Goal: Task Accomplishment & Management: Complete application form

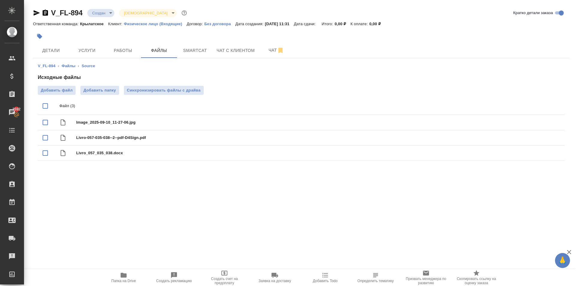
click at [106, 275] on span "Папка на Drive" at bounding box center [123, 276] width 43 height 11
click at [73, 50] on span "Услуги" at bounding box center [87, 50] width 29 height 7
click at [64, 53] on span "Детали" at bounding box center [51, 50] width 29 height 7
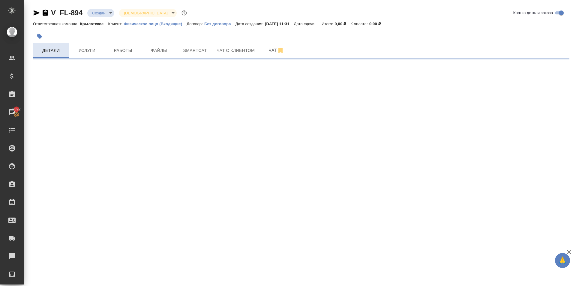
select select "RU"
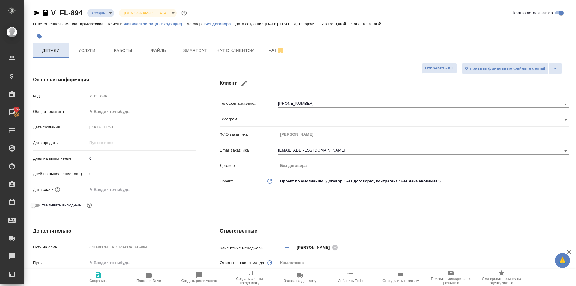
type textarea "x"
click at [40, 33] on icon "button" at bounding box center [40, 36] width 6 height 6
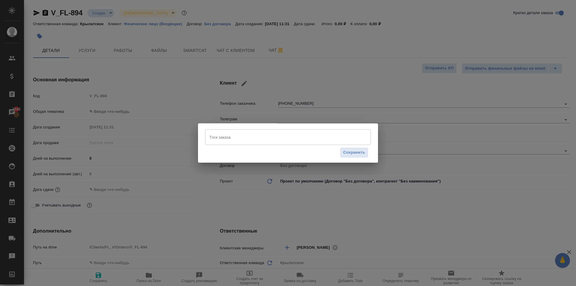
click at [295, 137] on input "Тэги заказа" at bounding box center [282, 137] width 149 height 10
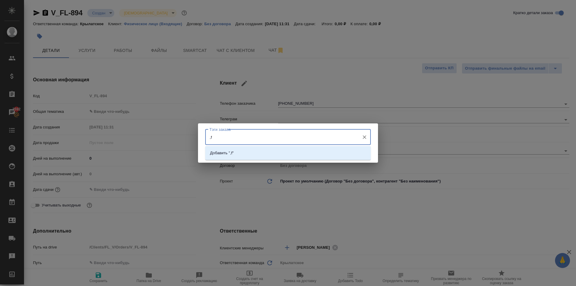
type input ","
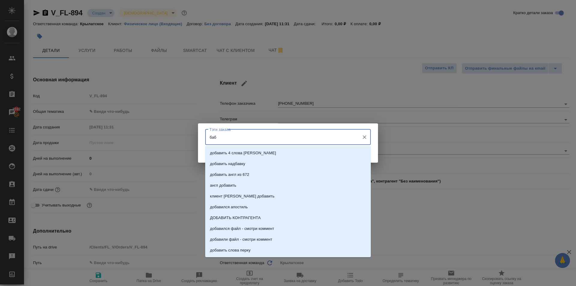
type input "бабк"
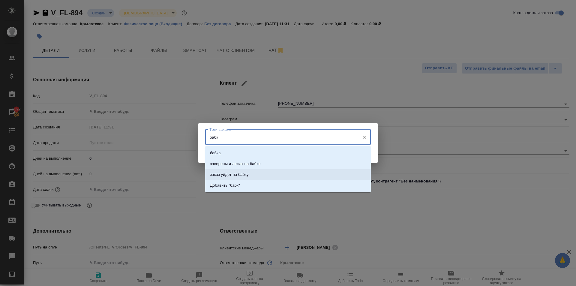
click at [258, 171] on li "заказ уйдёт на бабку" at bounding box center [287, 174] width 165 height 11
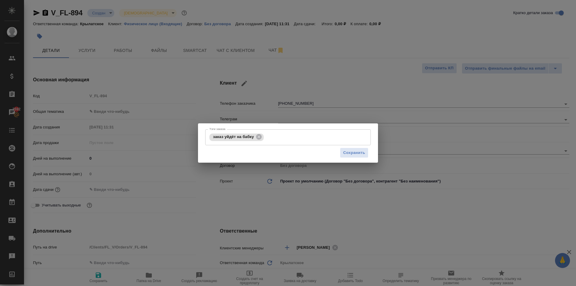
click at [354, 147] on div "Сохранить" at bounding box center [287, 152] width 165 height 15
drag, startPoint x: 355, startPoint y: 151, endPoint x: 360, endPoint y: 151, distance: 5.1
click at [355, 151] on span "Сохранить" at bounding box center [354, 152] width 22 height 7
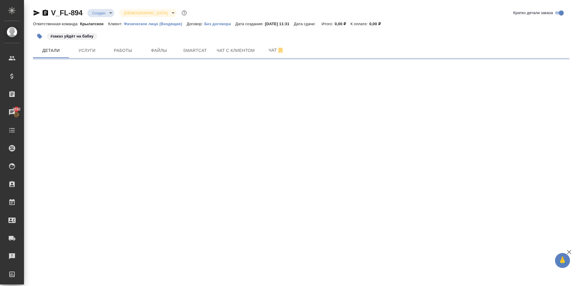
select select "RU"
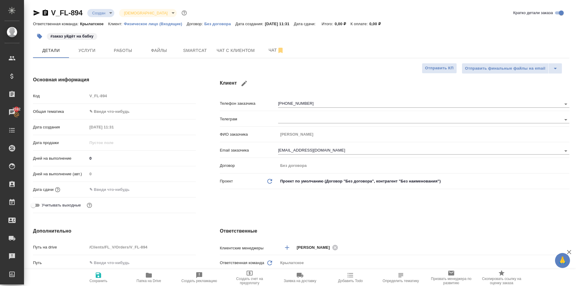
type textarea "x"
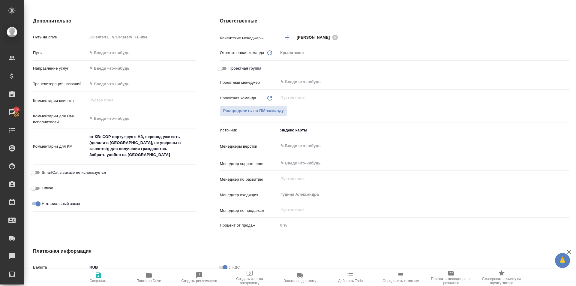
type textarea "x"
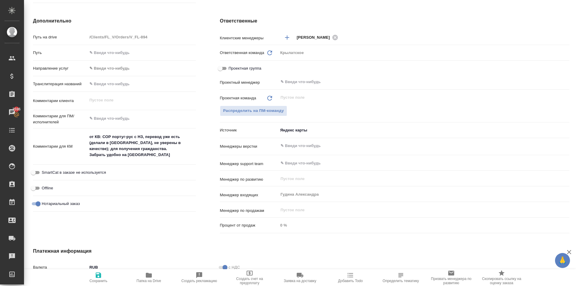
type textarea "x"
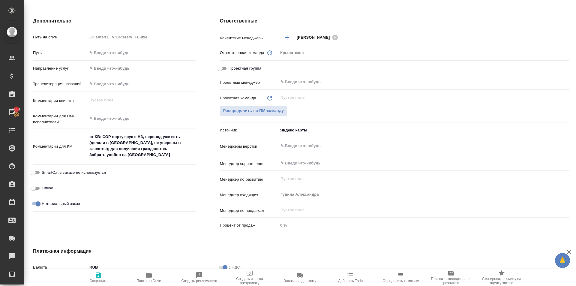
type textarea "x"
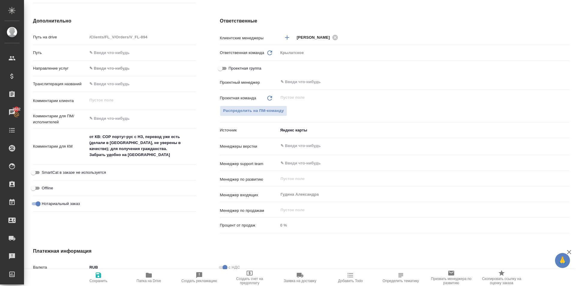
type textarea "x"
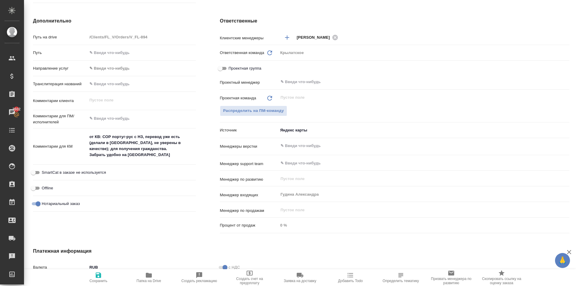
type textarea "x"
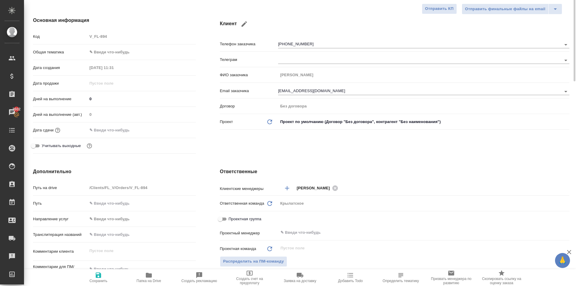
scroll to position [0, 0]
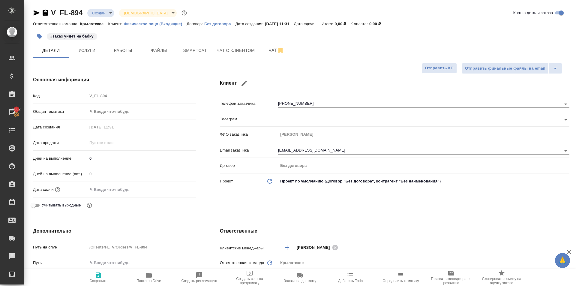
click at [148, 107] on body "🙏 .cls-1 fill:#fff; AWATERA Kasymov Timur Клиенты Спецификации Заказы 3602 Чаты…" at bounding box center [288, 143] width 576 height 286
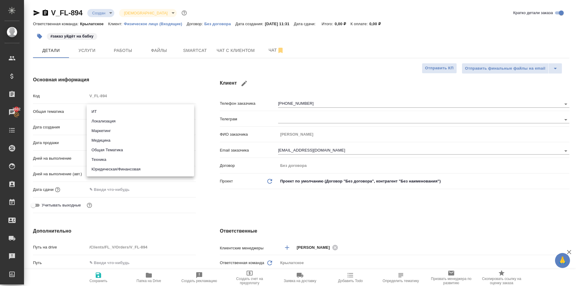
click at [133, 168] on li "Юридическая/Финансовая" at bounding box center [140, 169] width 107 height 10
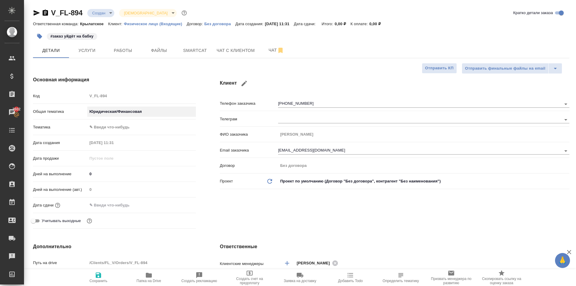
type input "yr-fn"
type textarea "x"
drag, startPoint x: 127, startPoint y: 120, endPoint x: 128, endPoint y: 124, distance: 4.8
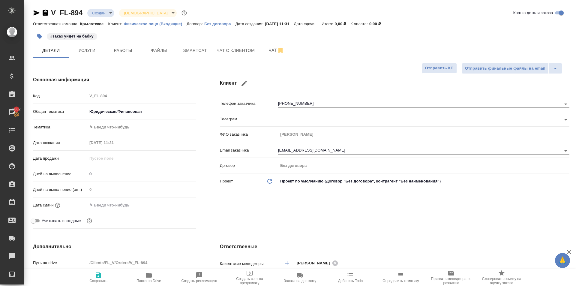
click at [127, 120] on div "Общая тематика Юридическая/Финансовая yr-fn" at bounding box center [114, 114] width 163 height 16
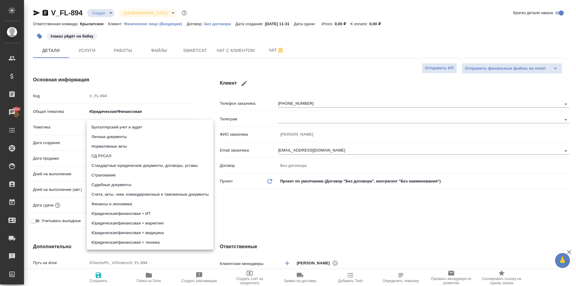
click at [128, 126] on body "🙏 .cls-1 fill:#fff; AWATERA Kasymov Timur Клиенты Спецификации Заказы 3602 Чаты…" at bounding box center [288, 143] width 576 height 286
click at [131, 139] on li "Личные документы" at bounding box center [150, 137] width 127 height 10
type textarea "x"
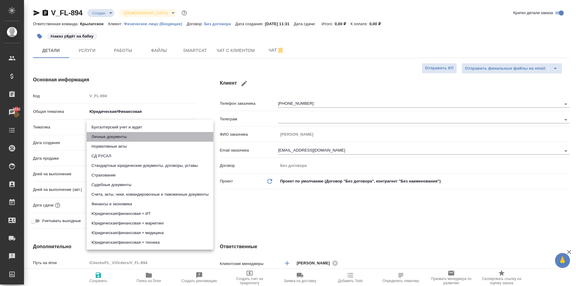
type input "5a8b8b956a9677013d343cfe"
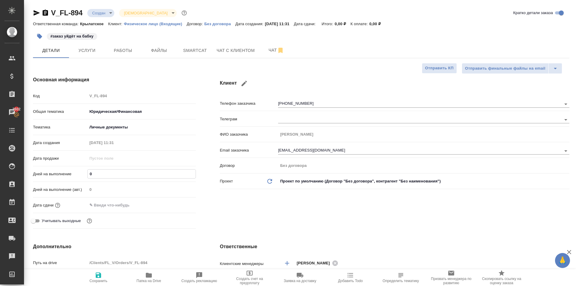
drag, startPoint x: 100, startPoint y: 175, endPoint x: 80, endPoint y: 173, distance: 20.5
click at [80, 173] on div "Дней на выполнение 0" at bounding box center [114, 173] width 163 height 10
type input "1"
type textarea "x"
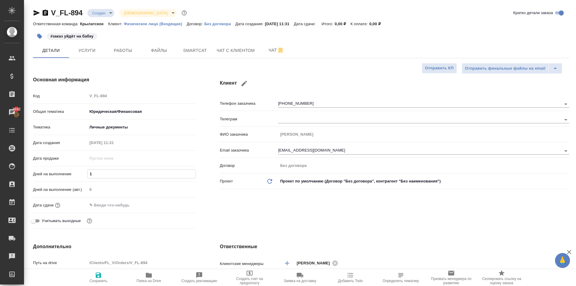
type textarea "x"
type input "1"
click at [100, 204] on input "text" at bounding box center [114, 205] width 52 height 9
drag, startPoint x: 188, startPoint y: 207, endPoint x: 178, endPoint y: 203, distance: 10.0
click at [186, 206] on div at bounding box center [185, 204] width 21 height 7
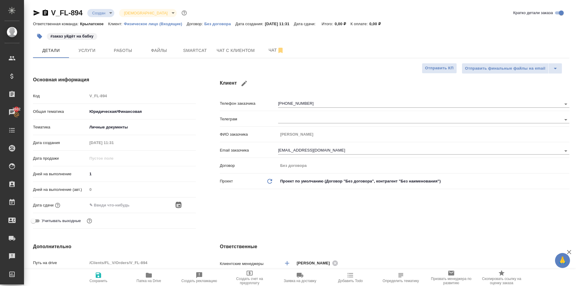
click at [178, 203] on icon "button" at bounding box center [178, 204] width 5 height 6
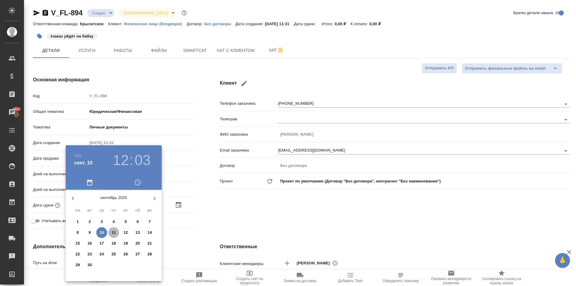
click at [114, 227] on button "11" at bounding box center [113, 232] width 11 height 11
type input "11.09.2025 12:03"
type textarea "x"
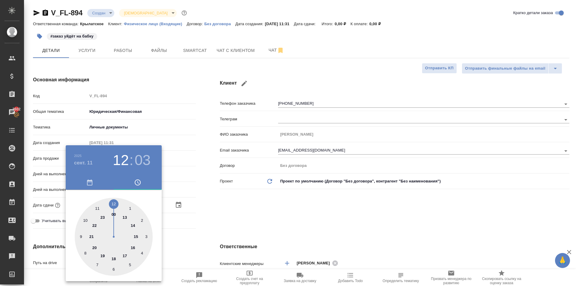
drag, startPoint x: 117, startPoint y: 203, endPoint x: 114, endPoint y: 200, distance: 3.6
click at [117, 202] on div at bounding box center [114, 237] width 78 height 78
type textarea "x"
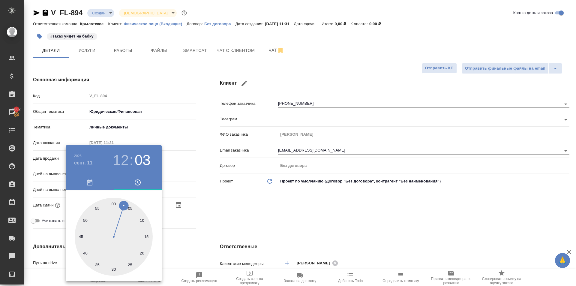
click at [114, 200] on div at bounding box center [114, 237] width 78 height 78
type input "[DATE] 12:00"
type textarea "x"
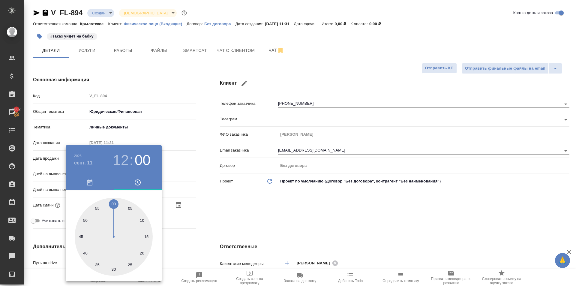
click at [114, 200] on div at bounding box center [114, 237] width 78 height 78
type textarea "x"
drag, startPoint x: 278, startPoint y: 213, endPoint x: 271, endPoint y: 214, distance: 7.4
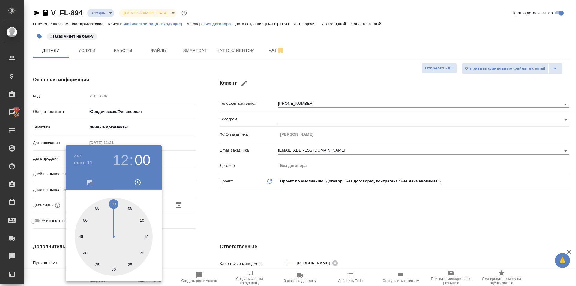
click at [276, 213] on div at bounding box center [288, 143] width 576 height 286
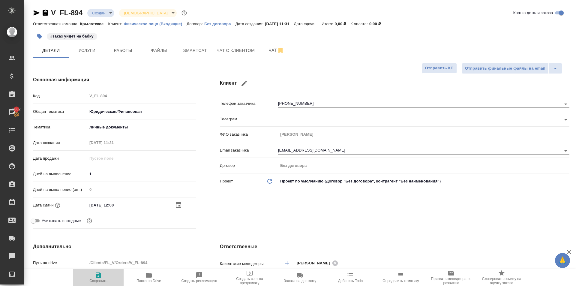
click at [109, 279] on span "Сохранить" at bounding box center [98, 276] width 43 height 11
type textarea "x"
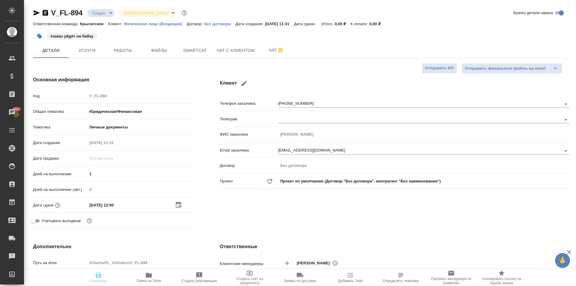
type textarea "x"
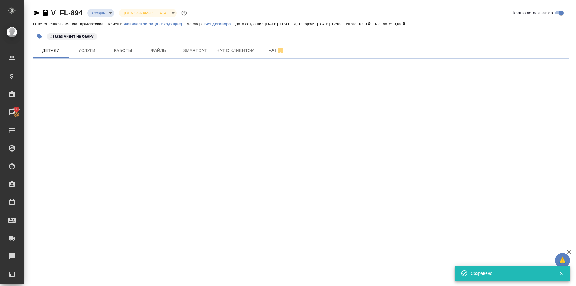
select select "RU"
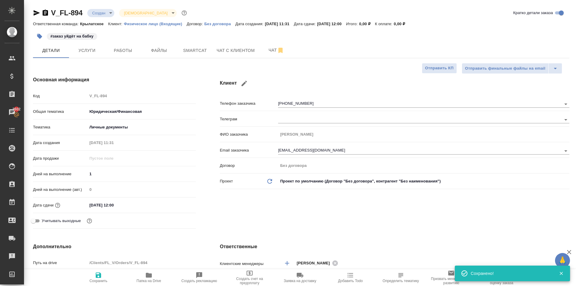
type textarea "x"
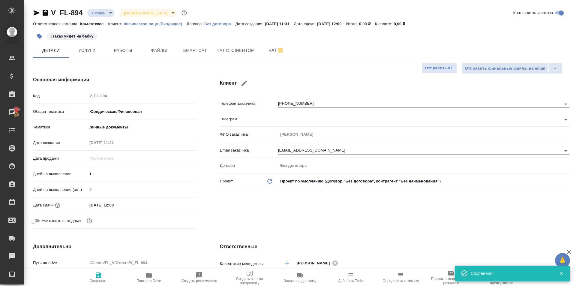
type textarea "x"
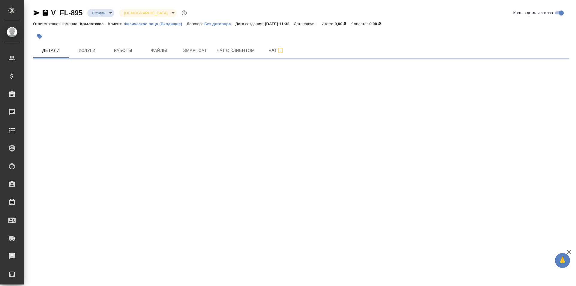
select select "RU"
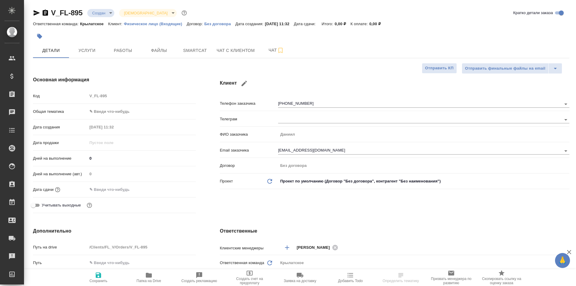
type textarea "x"
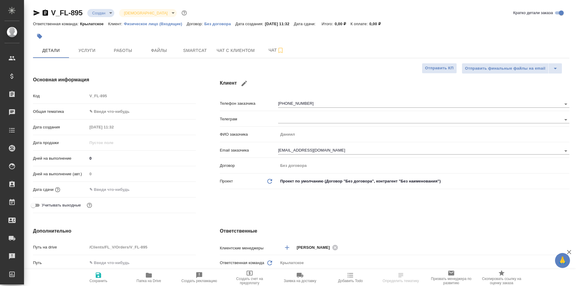
type textarea "x"
click at [154, 47] on span "Файлы" at bounding box center [159, 50] width 29 height 7
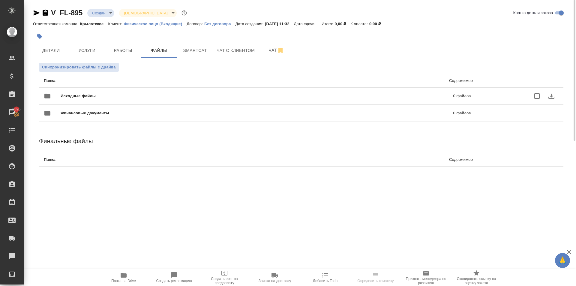
click at [92, 91] on div "Исходные файлы 0 файлов" at bounding box center [257, 96] width 427 height 14
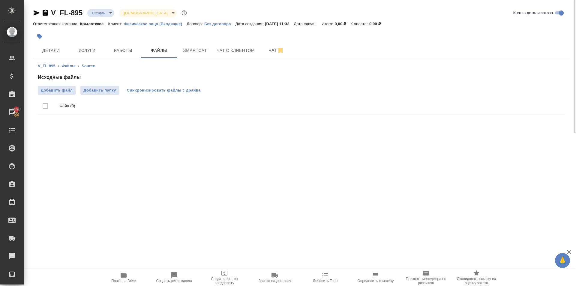
click at [185, 88] on span "Синхронизировать файлы с драйва" at bounding box center [164, 90] width 74 height 6
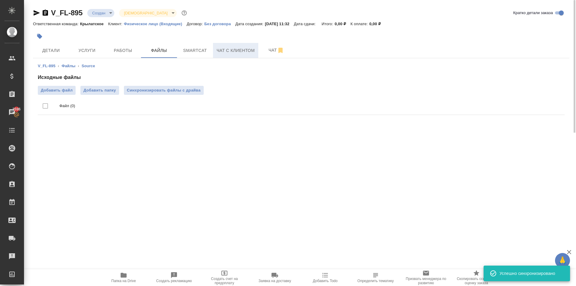
click at [228, 49] on span "Чат с клиентом" at bounding box center [235, 50] width 38 height 7
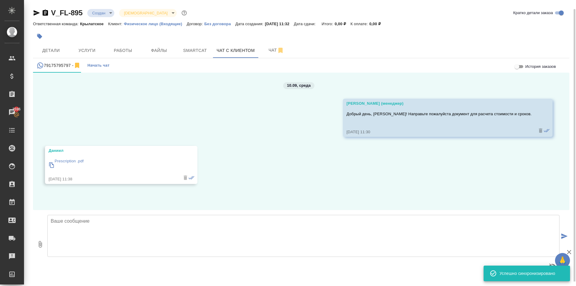
scroll to position [4, 0]
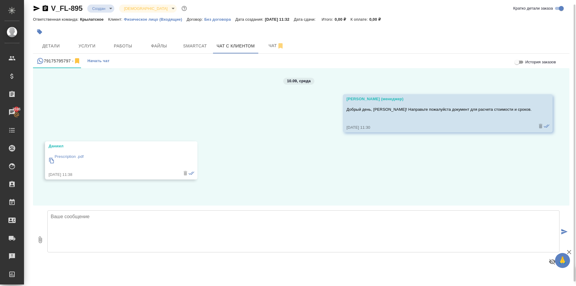
click at [77, 158] on p "Prescription .pdf" at bounding box center [69, 157] width 29 height 6
click at [157, 45] on span "Файлы" at bounding box center [159, 45] width 29 height 7
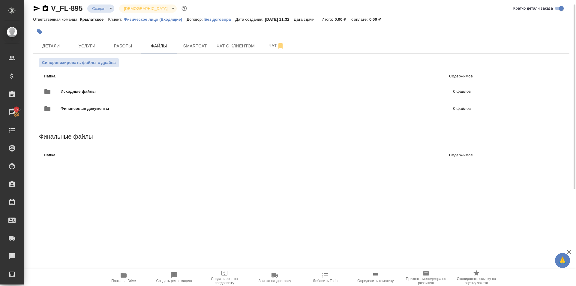
click at [125, 277] on icon "button" at bounding box center [124, 275] width 6 height 5
click at [113, 64] on span "Синхронизировать файлы с драйва" at bounding box center [79, 63] width 74 height 6
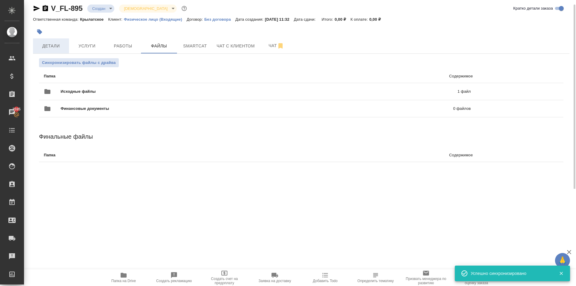
click at [46, 45] on span "Детали" at bounding box center [51, 45] width 29 height 7
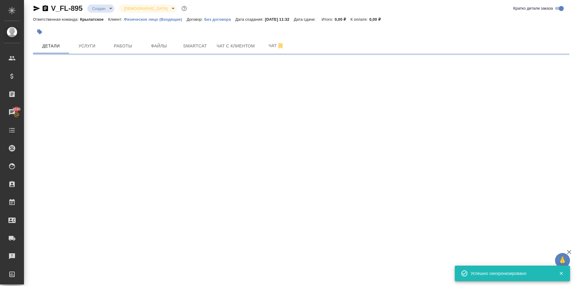
select select "RU"
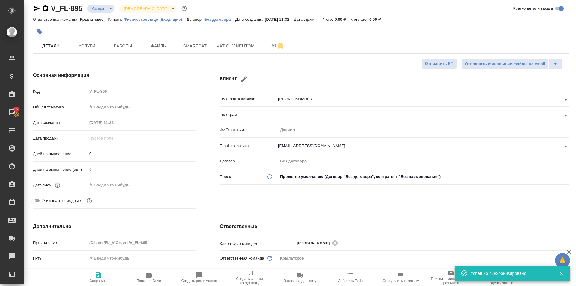
type textarea "x"
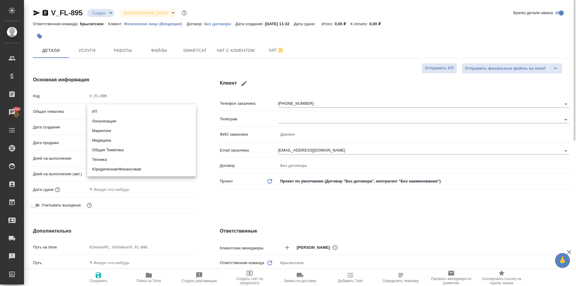
click at [118, 111] on body "🙏 .cls-1 fill:#fff; AWATERA Kasymov Timur Клиенты Спецификации Заказы 3595 Чаты…" at bounding box center [288, 143] width 576 height 286
click at [109, 128] on li "Маркетинг" at bounding box center [141, 131] width 109 height 10
type input "marketing"
type textarea "x"
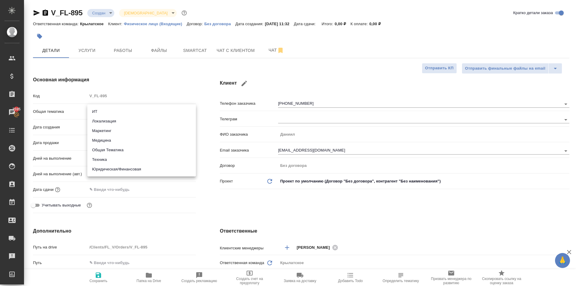
type textarea "x"
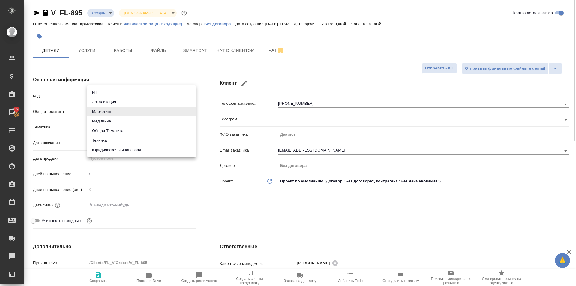
click at [106, 111] on body "🙏 .cls-1 fill:#fff; AWATERA Kasymov Timur Клиенты Спецификации Заказы 3595 Чаты…" at bounding box center [288, 143] width 576 height 286
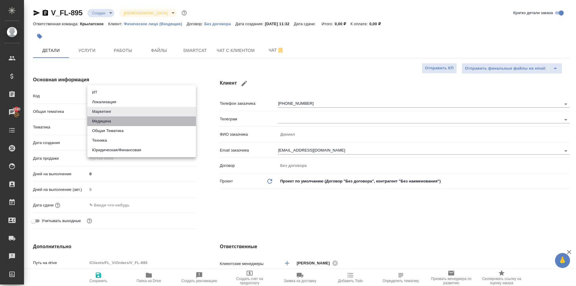
click at [104, 120] on li "Медицина" at bounding box center [141, 121] width 109 height 10
type input "med"
type textarea "x"
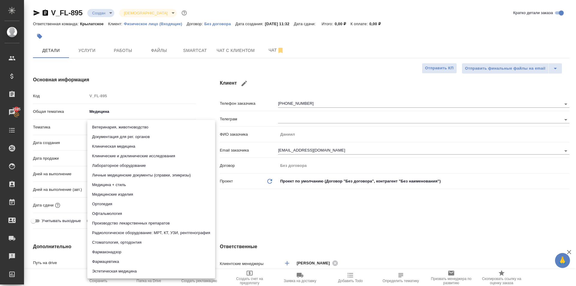
click at [105, 131] on body "🙏 .cls-1 fill:#fff; AWATERA Kasymov Timur Клиенты Спецификации Заказы 3595 Чаты…" at bounding box center [288, 143] width 576 height 286
click at [177, 180] on li "Медицина + стиль" at bounding box center [151, 185] width 128 height 10
type textarea "x"
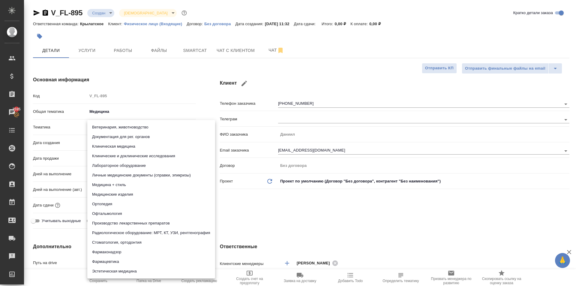
type input "614982e3093d9b491e1077bc"
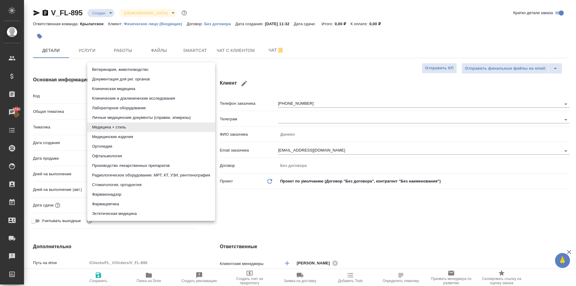
click at [143, 123] on body "🙏 .cls-1 fill:#fff; AWATERA Kasymov Timur Клиенты Спецификации Заказы 3595 Чаты…" at bounding box center [288, 143] width 576 height 286
click at [146, 118] on li "Личные медицинские документы (справки, эпикризы)" at bounding box center [151, 118] width 128 height 10
type textarea "x"
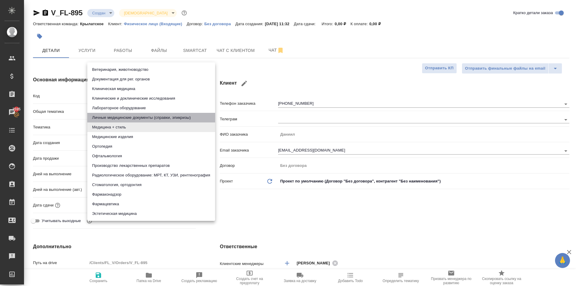
type input "5a8b8b956a9677013d343e74"
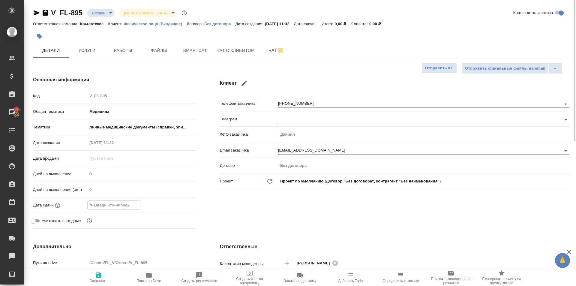
click at [105, 204] on input "text" at bounding box center [114, 205] width 52 height 9
click at [180, 202] on icon "button" at bounding box center [178, 204] width 5 height 6
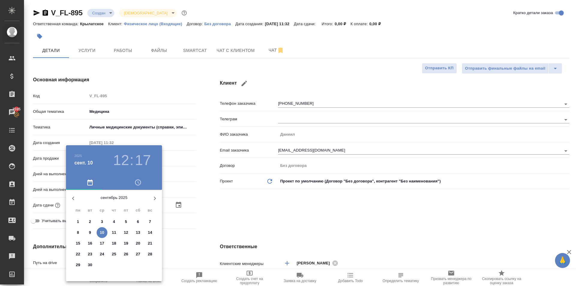
click at [114, 231] on p "11" at bounding box center [114, 232] width 4 height 6
type input "11.09.2025 12:17"
type textarea "x"
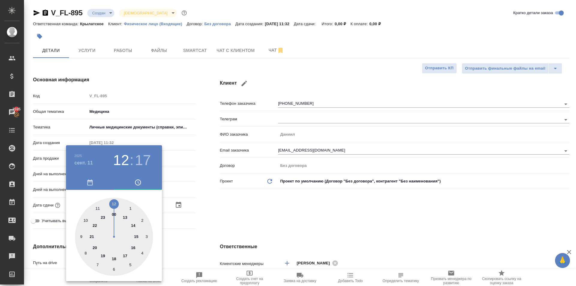
click at [114, 201] on div at bounding box center [114, 237] width 78 height 78
type textarea "x"
click at [114, 201] on div at bounding box center [114, 237] width 78 height 78
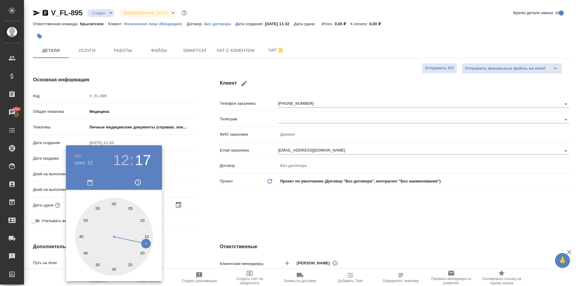
type input "[DATE] 12:00"
type textarea "x"
click at [114, 201] on div at bounding box center [114, 237] width 78 height 78
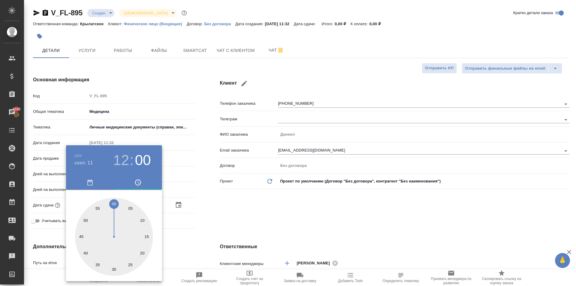
type textarea "x"
click at [262, 215] on div at bounding box center [288, 143] width 576 height 286
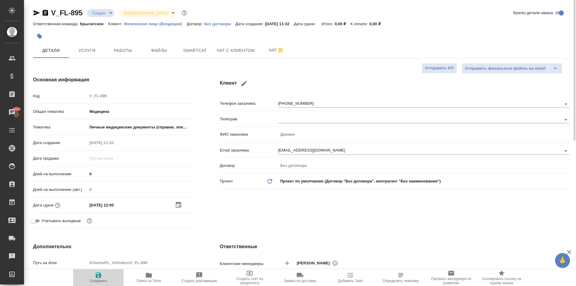
click at [95, 281] on span "Сохранить" at bounding box center [98, 281] width 18 height 4
type textarea "x"
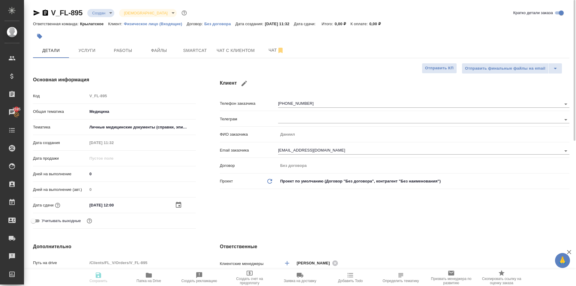
type textarea "x"
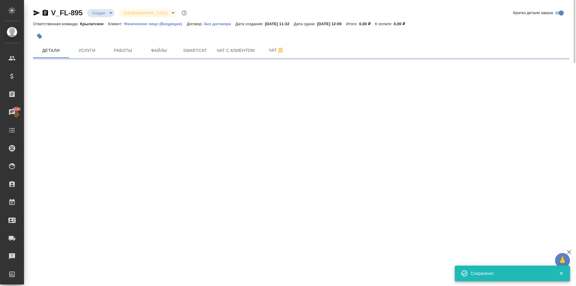
select select "RU"
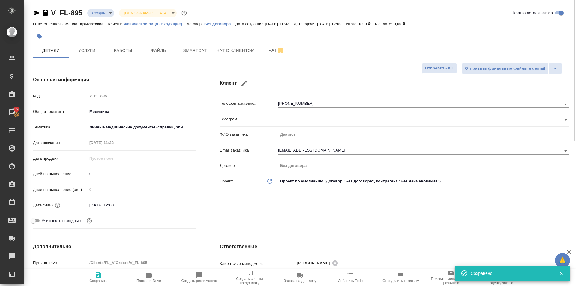
type textarea "x"
click at [42, 35] on icon "button" at bounding box center [40, 36] width 6 height 6
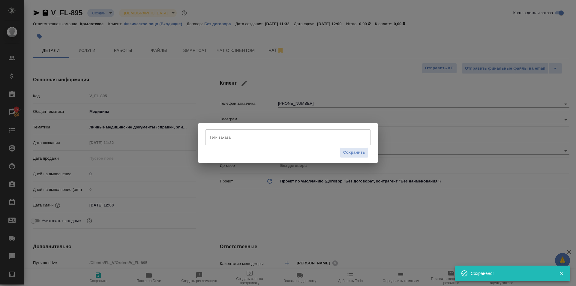
click at [261, 135] on input "Тэги заказа" at bounding box center [282, 137] width 149 height 10
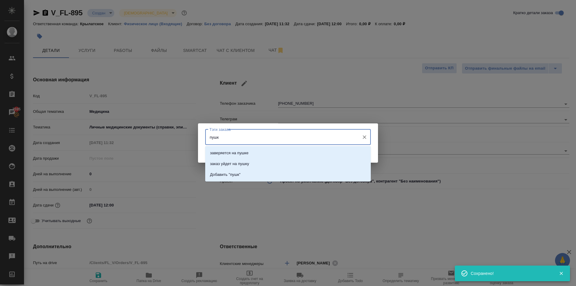
type input "пушку"
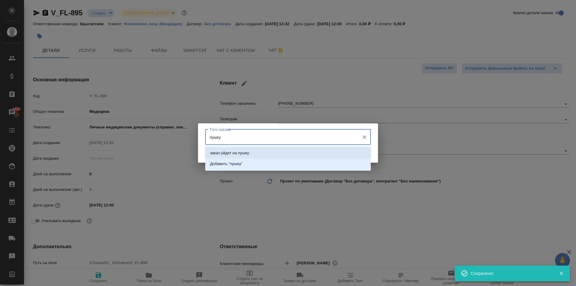
click at [272, 149] on li "заказ уйдет на пушку" at bounding box center [287, 153] width 165 height 11
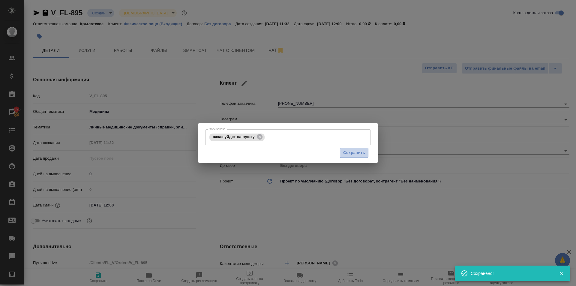
click at [356, 148] on button "Сохранить" at bounding box center [354, 153] width 28 height 10
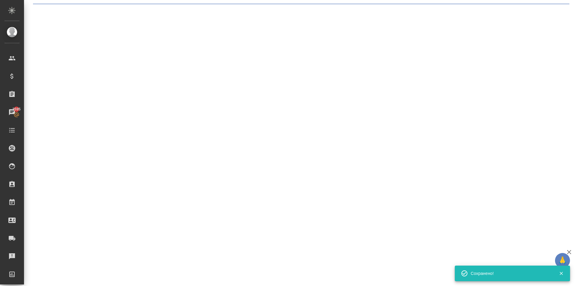
click at [355, 149] on div ".cls-1 fill:#fff; AWATERA Kasymov Timur Клиенты Спецификации Заказы 3595 Чаты T…" at bounding box center [288, 143] width 576 height 286
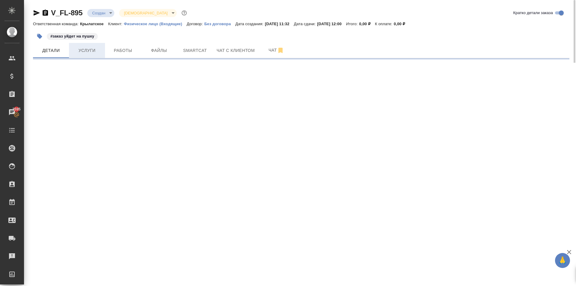
select select "RU"
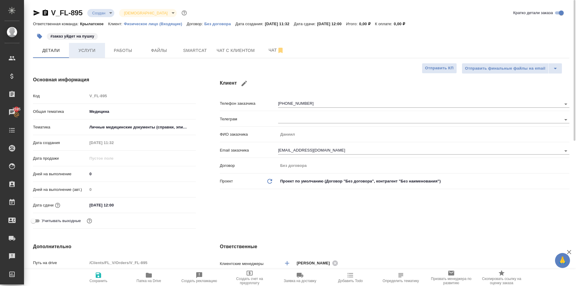
type textarea "x"
click at [82, 51] on span "Услуги" at bounding box center [87, 50] width 29 height 7
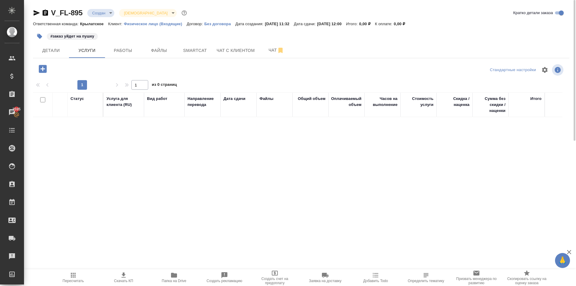
click at [43, 67] on icon "button" at bounding box center [43, 69] width 8 height 8
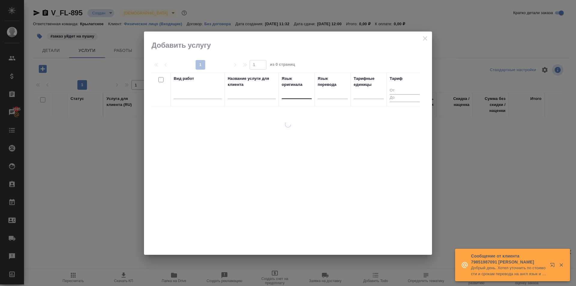
click at [286, 96] on div at bounding box center [297, 92] width 30 height 9
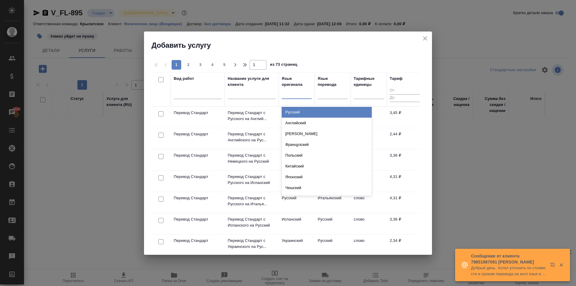
click at [303, 109] on div "Русский" at bounding box center [327, 112] width 90 height 11
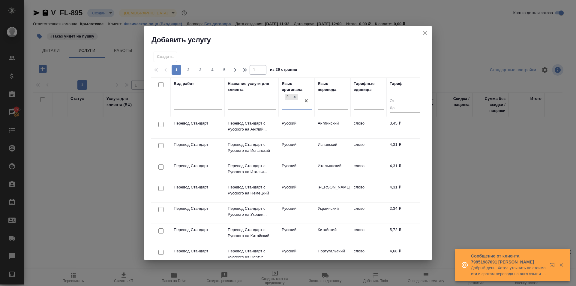
drag, startPoint x: 326, startPoint y: 100, endPoint x: 333, endPoint y: 115, distance: 16.6
click at [328, 101] on div at bounding box center [332, 103] width 30 height 9
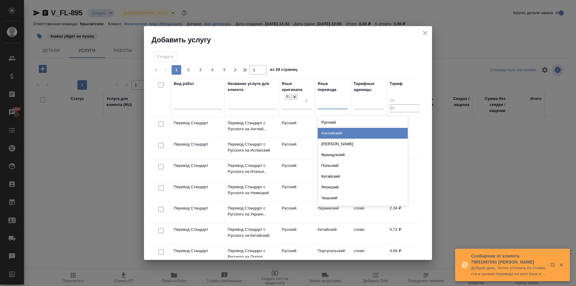
click at [332, 130] on div "Английский" at bounding box center [362, 133] width 90 height 11
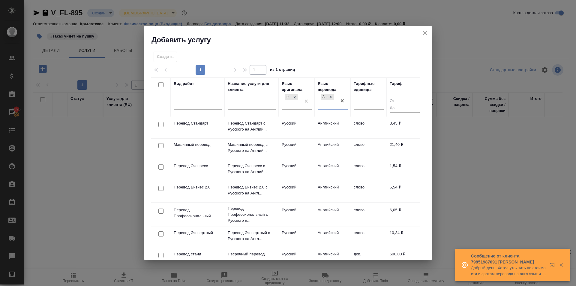
click at [302, 126] on td "Русский" at bounding box center [297, 127] width 36 height 21
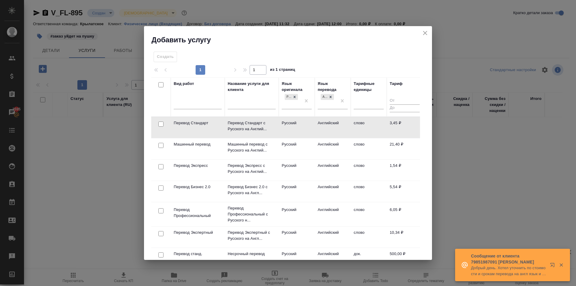
click at [302, 126] on td "Русский" at bounding box center [297, 127] width 36 height 21
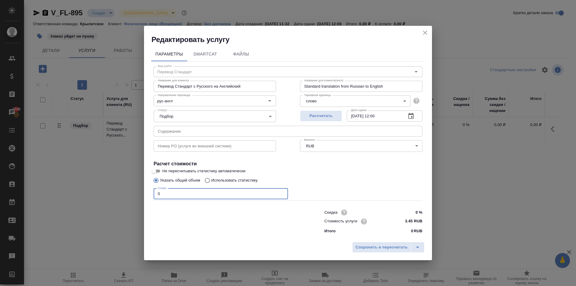
drag, startPoint x: 165, startPoint y: 193, endPoint x: 149, endPoint y: 189, distance: 16.9
click at [149, 189] on div "Параметры SmartCat Файлы Вид работ Перевод Стандарт Вид работ Название для клие…" at bounding box center [288, 141] width 288 height 194
type input "600"
click at [387, 243] on button "Сохранить и пересчитать" at bounding box center [381, 247] width 59 height 11
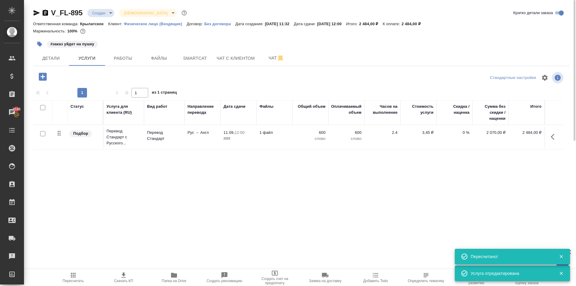
click at [42, 75] on icon "button" at bounding box center [43, 77] width 8 height 8
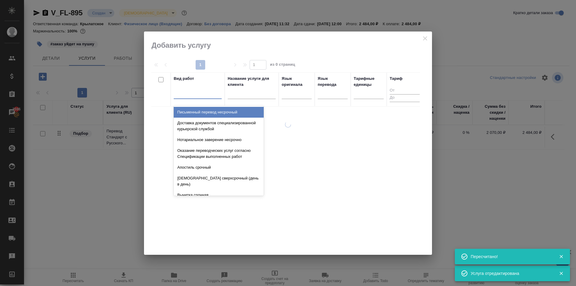
click at [204, 89] on div at bounding box center [198, 92] width 48 height 9
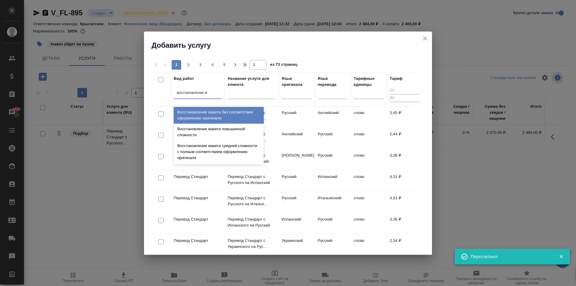
type input "восстановление ма"
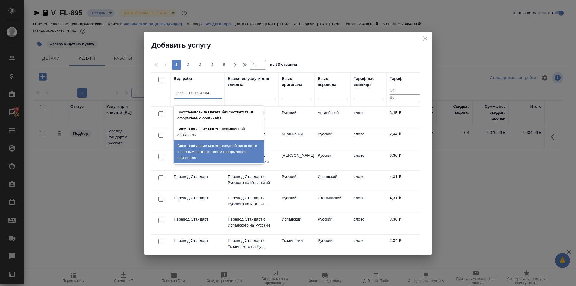
click at [237, 146] on div "Восстановление макета средней сложности с полным соответствием оформлению ориги…" at bounding box center [219, 151] width 90 height 23
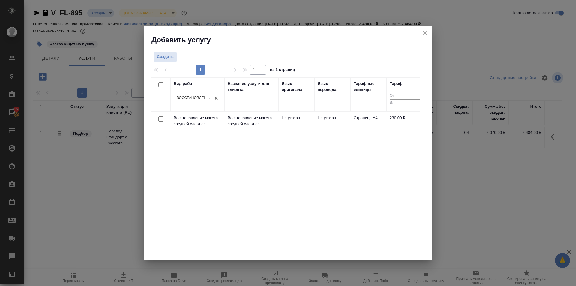
click at [265, 128] on td "Восстановление макета средней сложнос..." at bounding box center [252, 122] width 54 height 21
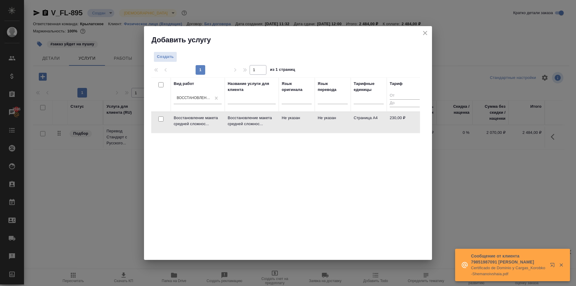
click at [265, 128] on td "Восстановление макета средней сложнос..." at bounding box center [252, 122] width 54 height 21
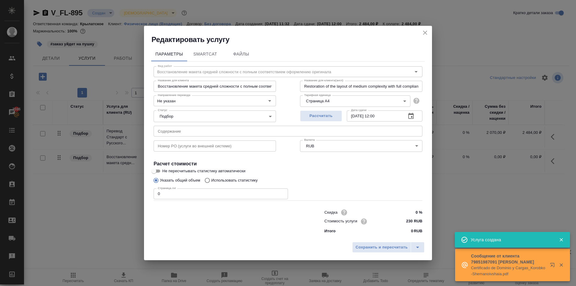
drag, startPoint x: 185, startPoint y: 194, endPoint x: 111, endPoint y: 187, distance: 74.1
click at [111, 187] on div "Редактировать услугу Параметры SmartCat Файлы Вид работ Восстановление макета с…" at bounding box center [288, 143] width 576 height 286
type input "2"
click at [394, 243] on button "Сохранить и пересчитать" at bounding box center [381, 247] width 59 height 11
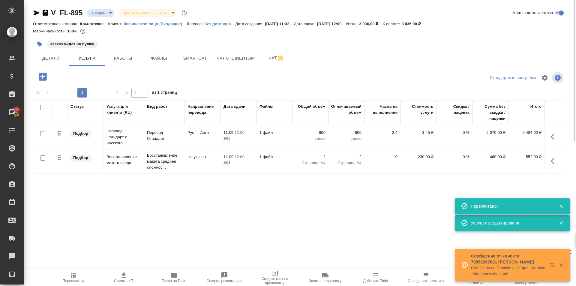
drag, startPoint x: 54, startPoint y: 78, endPoint x: 48, endPoint y: 78, distance: 5.7
click at [51, 78] on div at bounding box center [122, 76] width 179 height 12
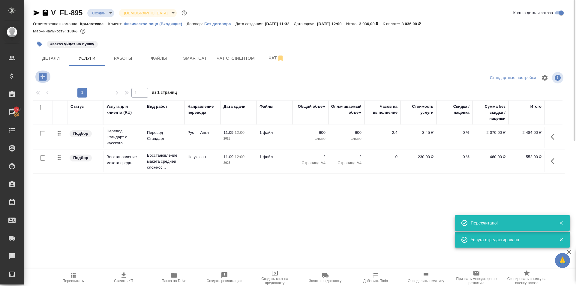
click at [48, 78] on icon "button" at bounding box center [42, 76] width 10 height 10
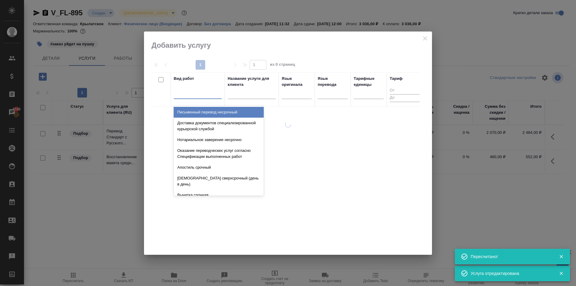
click at [180, 94] on div at bounding box center [198, 92] width 48 height 9
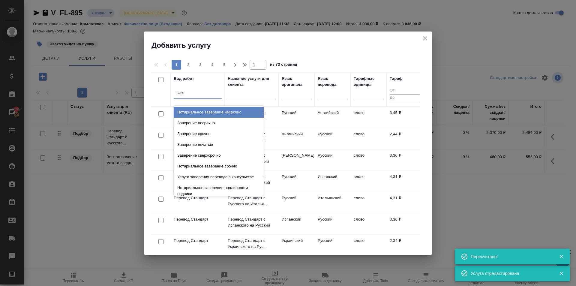
type input "завер"
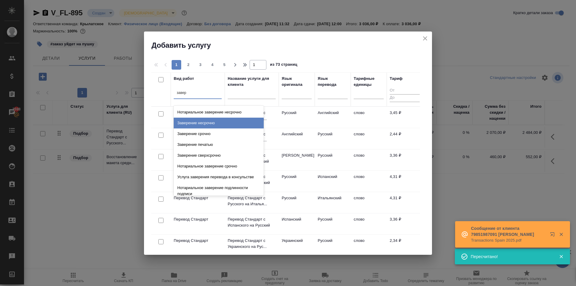
drag, startPoint x: 225, startPoint y: 122, endPoint x: 297, endPoint y: 123, distance: 72.0
click at [238, 124] on div "Заверение несрочно" at bounding box center [219, 123] width 90 height 11
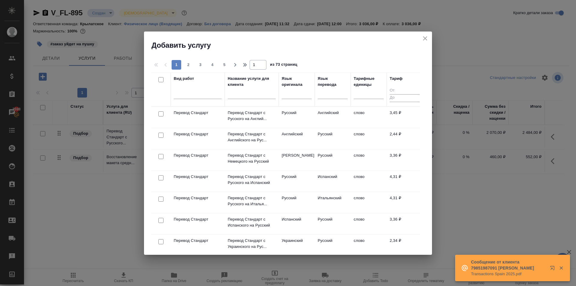
click at [208, 99] on div at bounding box center [198, 96] width 48 height 16
click at [206, 96] on div at bounding box center [198, 92] width 48 height 9
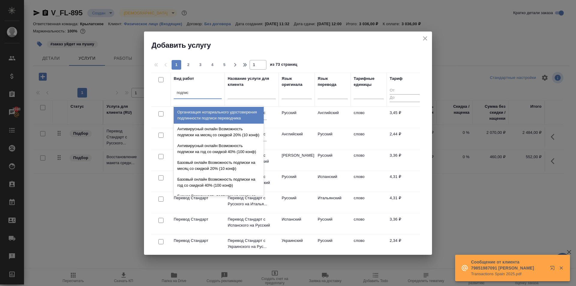
type input "подписи"
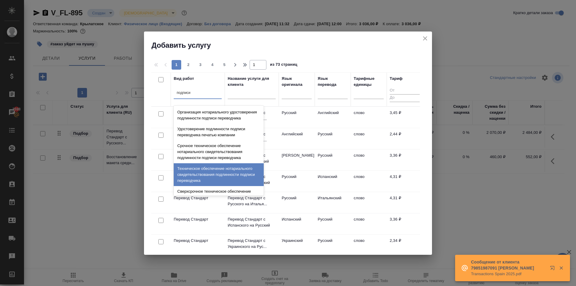
click at [239, 178] on div "Техническое обеспечение нотариального свидетельствования подлинности подписи пе…" at bounding box center [219, 174] width 90 height 23
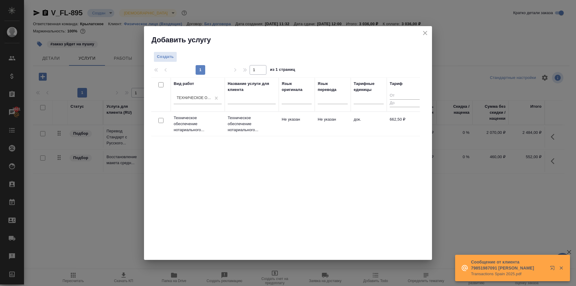
click at [266, 133] on p "Техническое обеспечение нотариального..." at bounding box center [252, 124] width 48 height 18
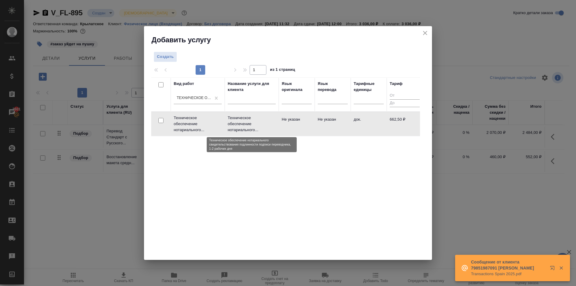
click at [266, 133] on p "Техническое обеспечение нотариального..." at bounding box center [252, 124] width 48 height 18
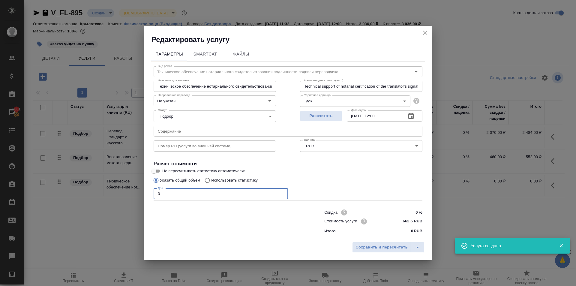
drag, startPoint x: 189, startPoint y: 194, endPoint x: 126, endPoint y: 189, distance: 63.2
click at [126, 189] on div "Редактировать услугу Параметры SmartCat Файлы Вид работ Техническое обеспечение…" at bounding box center [288, 143] width 576 height 286
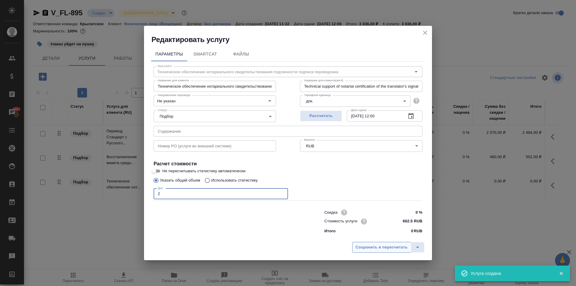
type input "2"
click at [393, 246] on span "Сохранить и пересчитать" at bounding box center [381, 247] width 52 height 7
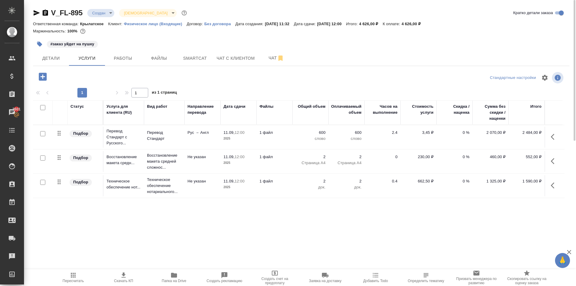
drag, startPoint x: 73, startPoint y: 280, endPoint x: 94, endPoint y: 273, distance: 21.6
click at [75, 281] on span "Пересчитать" at bounding box center [73, 281] width 21 height 4
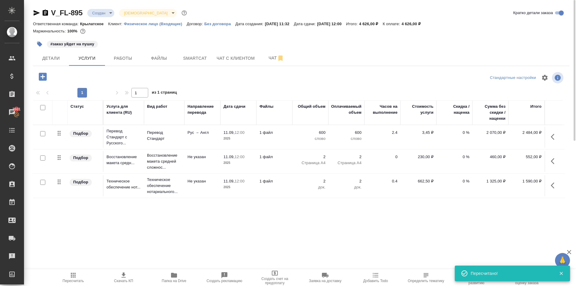
click at [79, 270] on button "Пересчитать" at bounding box center [73, 277] width 50 height 17
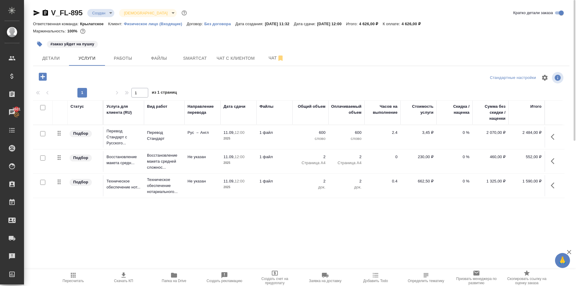
click at [508, 37] on div at bounding box center [301, 36] width 536 height 1
click at [555, 183] on icon "button" at bounding box center [553, 185] width 7 height 7
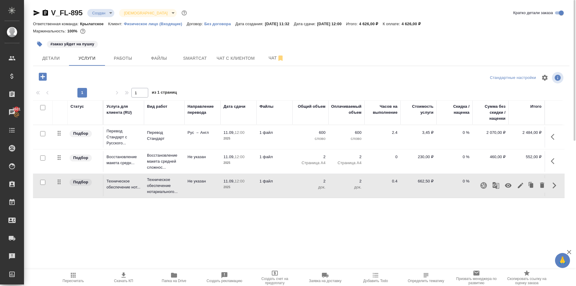
click at [507, 185] on icon "button" at bounding box center [508, 185] width 7 height 4
click at [82, 274] on span "Пересчитать" at bounding box center [73, 276] width 43 height 11
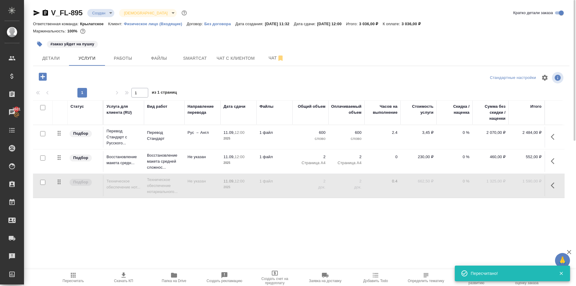
click at [79, 274] on span "Пересчитать" at bounding box center [73, 276] width 43 height 11
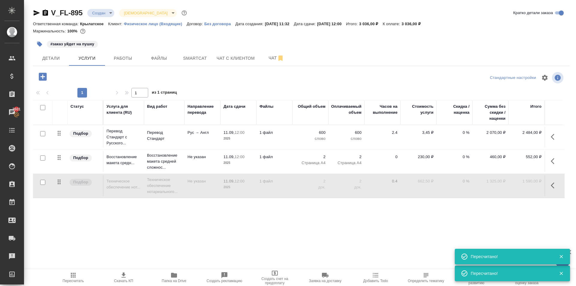
click at [544, 216] on div "Статус Услуга для клиента (RU) Вид работ Направление перевода Дата сдачи Файлы …" at bounding box center [298, 164] width 531 height 129
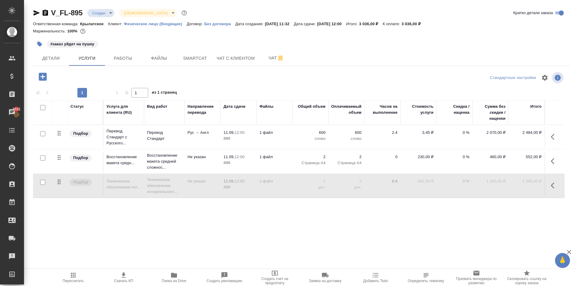
click at [45, 74] on icon "button" at bounding box center [43, 77] width 8 height 8
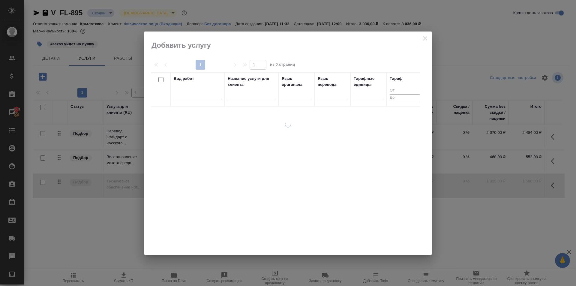
click at [198, 100] on div at bounding box center [198, 96] width 48 height 16
drag, startPoint x: 198, startPoint y: 100, endPoint x: 201, endPoint y: 97, distance: 3.8
click at [200, 99] on div at bounding box center [198, 96] width 48 height 16
click at [201, 97] on div at bounding box center [198, 92] width 48 height 9
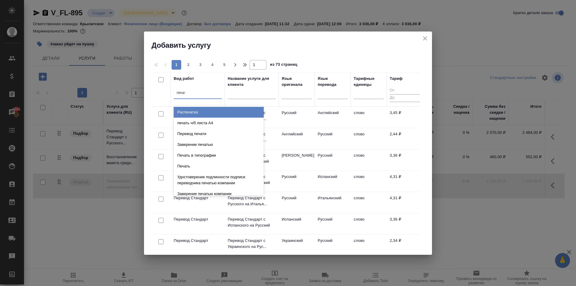
type input "печать"
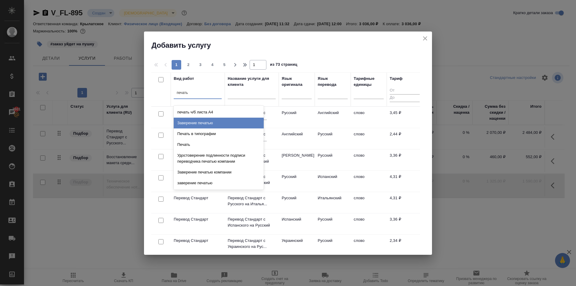
click at [228, 122] on div "Заверение печатью" at bounding box center [219, 123] width 90 height 11
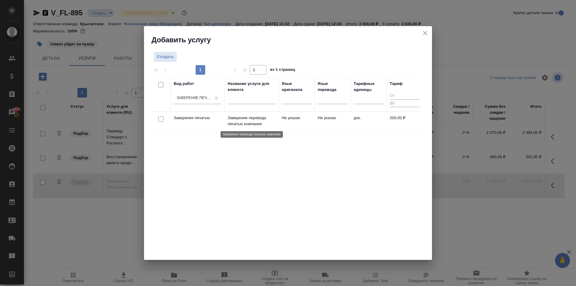
click at [234, 116] on p "Заверение перевода печатью компании" at bounding box center [252, 121] width 48 height 12
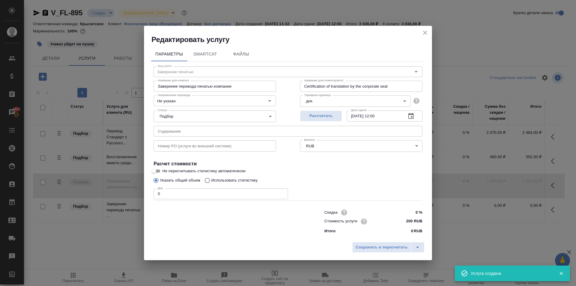
drag, startPoint x: 173, startPoint y: 194, endPoint x: 132, endPoint y: 192, distance: 41.7
click at [132, 192] on div "Редактировать услугу Параметры SmartCat Файлы Вид работ Заверение печатью Вид р…" at bounding box center [288, 143] width 576 height 286
type input "2"
click at [370, 246] on span "Сохранить и пересчитать" at bounding box center [381, 247] width 52 height 7
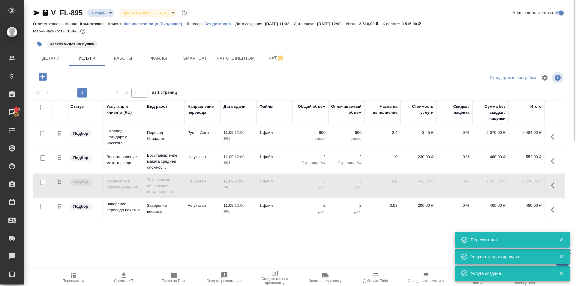
click at [69, 270] on button "Пересчитать" at bounding box center [73, 277] width 50 height 17
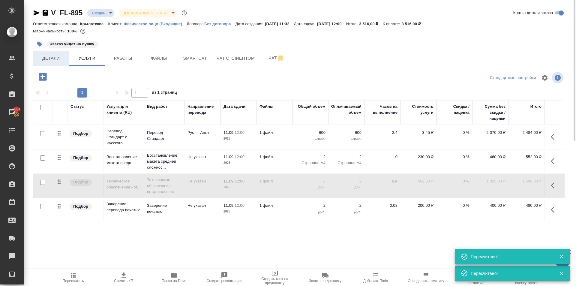
click at [62, 62] on span "Детали" at bounding box center [51, 58] width 29 height 7
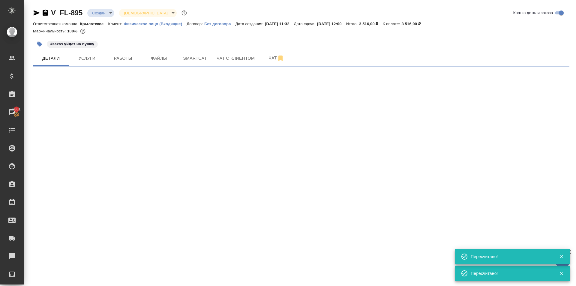
select select "RU"
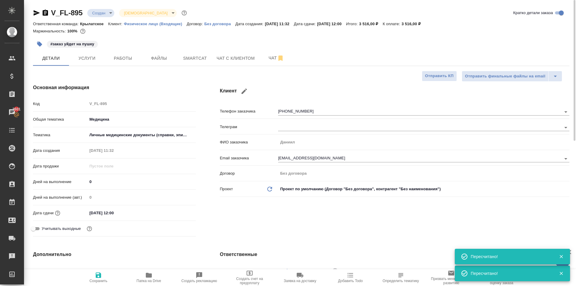
type textarea "x"
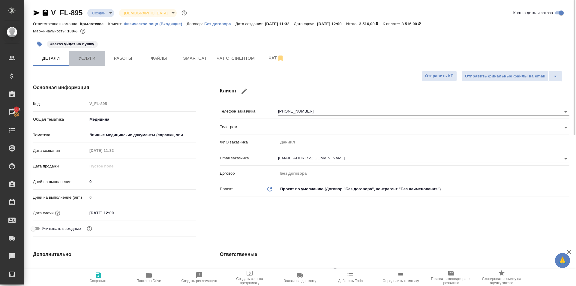
click at [96, 61] on span "Услуги" at bounding box center [87, 58] width 29 height 7
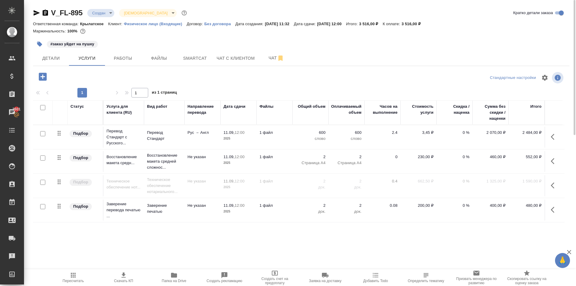
click at [492, 49] on div "#заказ уйдет на пушку" at bounding box center [301, 43] width 536 height 13
click at [554, 136] on icon "button" at bounding box center [553, 136] width 7 height 7
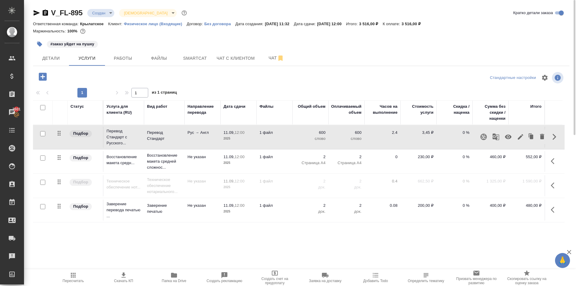
click at [509, 135] on icon "button" at bounding box center [507, 136] width 7 height 7
click at [555, 212] on icon "button" at bounding box center [553, 209] width 7 height 7
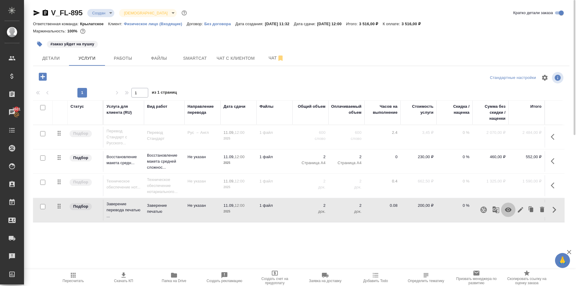
click at [508, 209] on icon "button" at bounding box center [507, 209] width 7 height 7
click at [78, 273] on span "Пересчитать" at bounding box center [73, 276] width 43 height 11
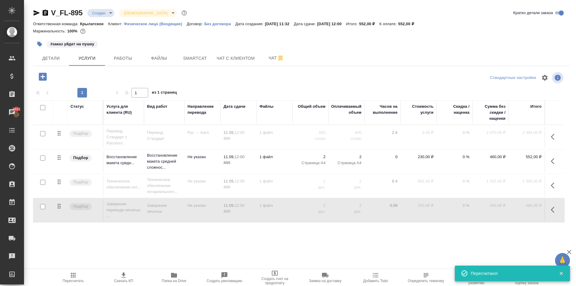
click at [47, 79] on icon "button" at bounding box center [42, 76] width 10 height 10
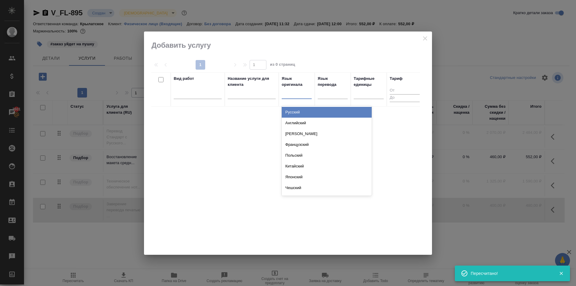
click at [298, 90] on div at bounding box center [297, 92] width 30 height 9
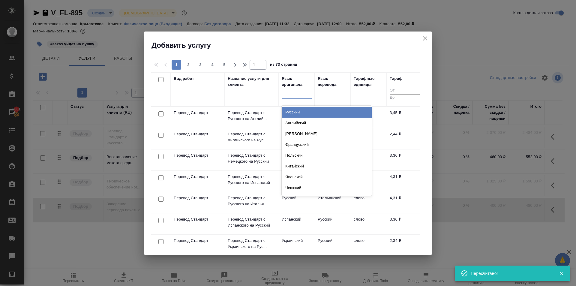
click at [309, 112] on div "Русский" at bounding box center [327, 112] width 90 height 11
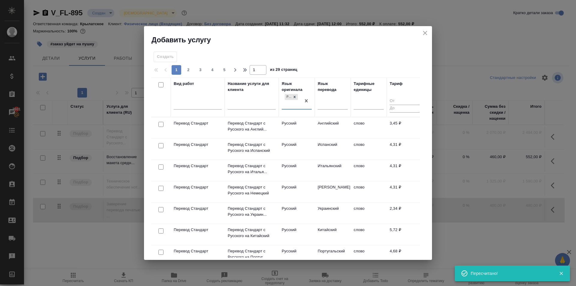
click at [329, 112] on div at bounding box center [332, 106] width 30 height 16
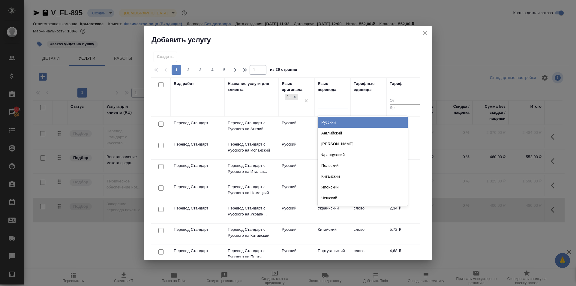
click at [328, 109] on div at bounding box center [332, 103] width 30 height 11
type input "япо"
click at [334, 121] on div "Японский" at bounding box center [362, 122] width 90 height 11
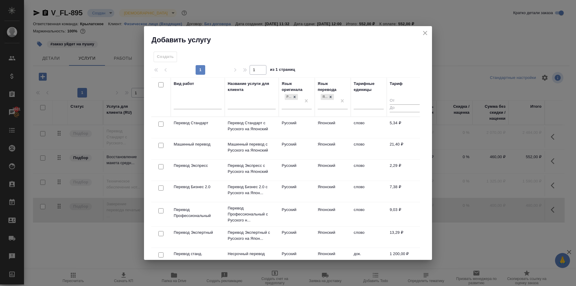
click at [310, 123] on td "Русский" at bounding box center [297, 127] width 36 height 21
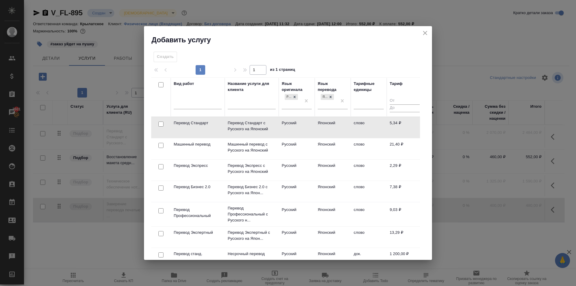
click at [301, 123] on td "Русский" at bounding box center [297, 127] width 36 height 21
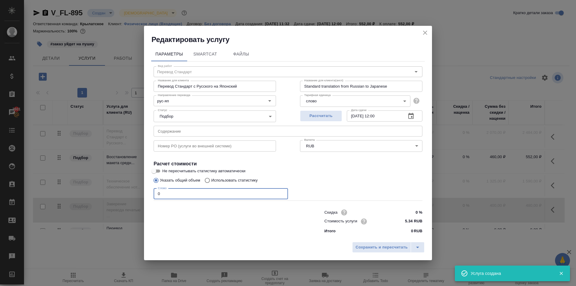
drag, startPoint x: 170, startPoint y: 196, endPoint x: 125, endPoint y: 199, distance: 45.1
click at [125, 199] on div "Редактировать услугу Параметры SmartCat Файлы Вид работ Перевод Стандарт Вид ра…" at bounding box center [288, 143] width 576 height 286
type input "600"
click at [395, 246] on span "Сохранить и пересчитать" at bounding box center [381, 247] width 52 height 7
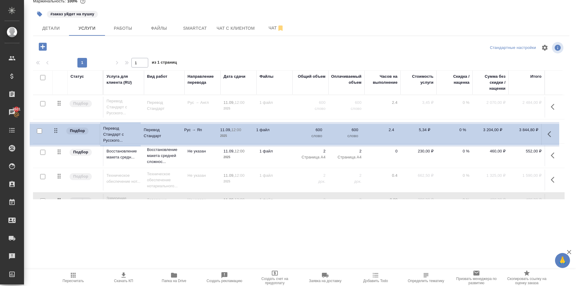
drag, startPoint x: 58, startPoint y: 178, endPoint x: 55, endPoint y: 129, distance: 49.5
click at [55, 129] on table "Статус Услуга для клиента (RU) Вид работ Направление перевода Дата сдачи Файлы …" at bounding box center [298, 143] width 531 height 146
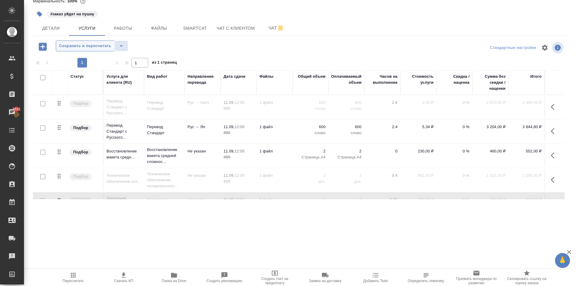
click at [91, 47] on span "Сохранить и пересчитать" at bounding box center [85, 46] width 52 height 7
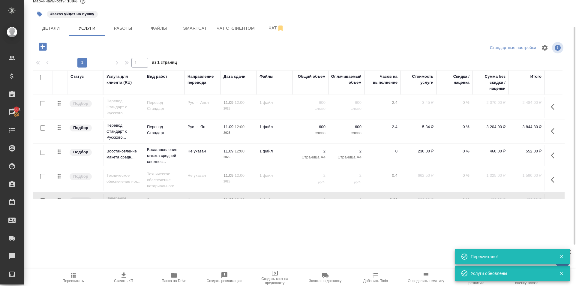
click at [77, 272] on span "Пересчитать" at bounding box center [73, 276] width 43 height 11
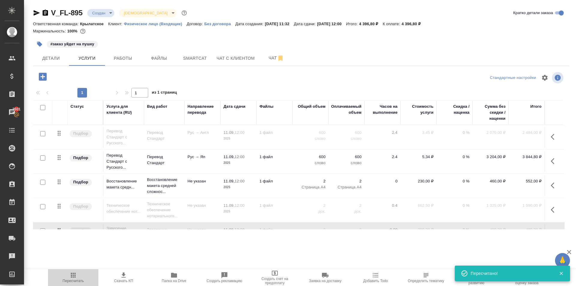
click at [64, 277] on span "Пересчитать" at bounding box center [73, 276] width 43 height 11
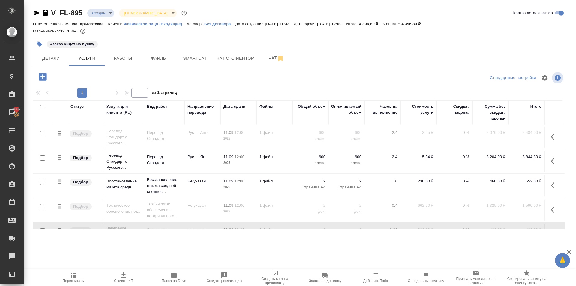
click at [529, 25] on div "Ответственная команда: Крылатское Клиент: Физическое лицо (Входящие) Договор: Б…" at bounding box center [301, 23] width 536 height 7
click at [89, 271] on button "Пересчитать" at bounding box center [73, 277] width 50 height 17
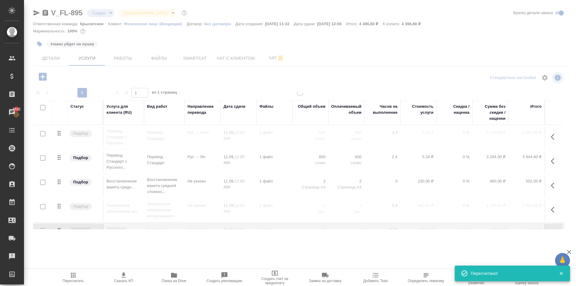
click at [223, 61] on span "Чат с клиентом" at bounding box center [235, 58] width 38 height 7
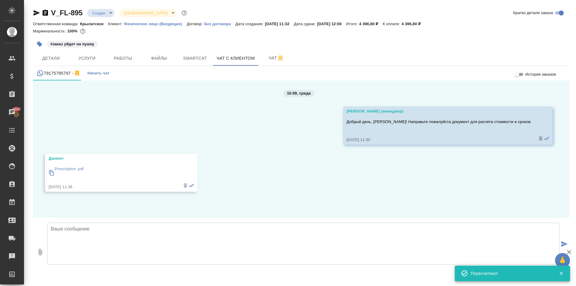
click at [108, 234] on textarea at bounding box center [303, 243] width 512 height 42
paste textarea "Направляем расчёт стоимости по Вашему запросу. Английский. Срок исполнения: 2 р…"
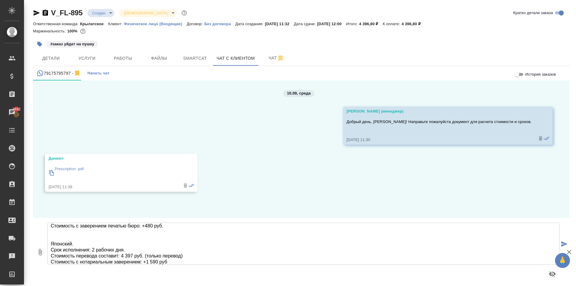
scroll to position [69, 0]
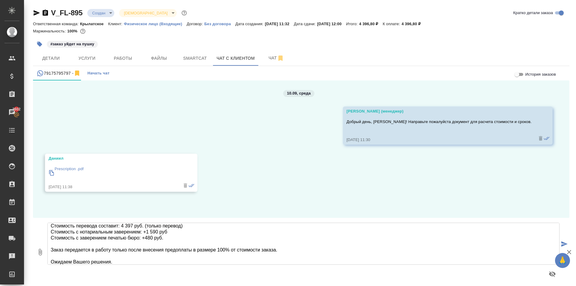
click at [174, 231] on textarea "Направляем расчёт стоимости по Вашему запросу. Английский. Срок исполнения: 2 р…" at bounding box center [303, 243] width 512 height 42
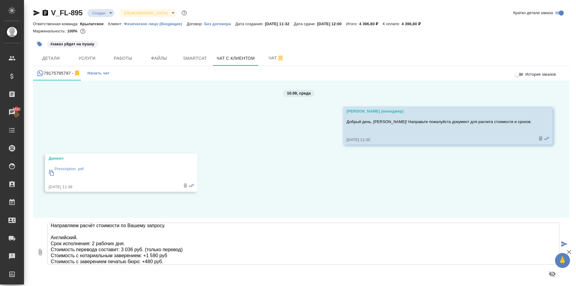
scroll to position [0, 0]
click at [177, 259] on textarea "Направляем расчёт стоимости по Вашему запросу. Английский. Срок исполнения: 2 р…" at bounding box center [303, 243] width 512 height 42
click at [103, 228] on textarea "Направляем расчёт стоимости по Вашему запросу. Английский. Срок исполнения: 2 р…" at bounding box center [303, 243] width 512 height 42
click at [187, 230] on textarea "Направляем расчёт стоимости по Вашему запросу. Английский. Срок исполнения: 2 р…" at bounding box center [303, 243] width 512 height 42
type textarea "Направляем расчёт стоимости по Вашему запросу. Английский. Срок исполнения: 2 р…"
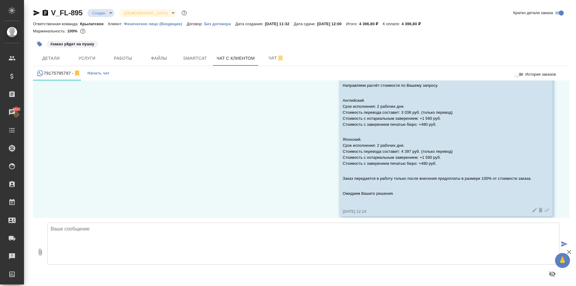
scroll to position [138, 0]
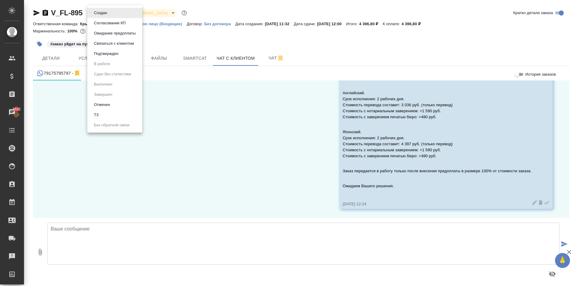
click at [94, 12] on body "🙏 .cls-1 fill:#fff; AWATERA Kasymov Timur Клиенты Спецификации Заказы 3602 Чаты…" at bounding box center [288, 143] width 576 height 286
click at [104, 29] on li "Ожидание предоплаты" at bounding box center [114, 33] width 55 height 10
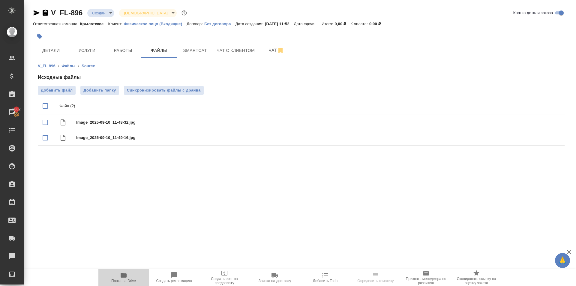
click at [121, 283] on button "Папка на Drive" at bounding box center [123, 277] width 50 height 17
click at [57, 49] on span "Детали" at bounding box center [51, 50] width 29 height 7
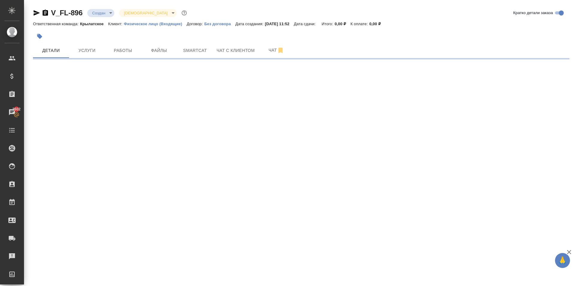
select select "RU"
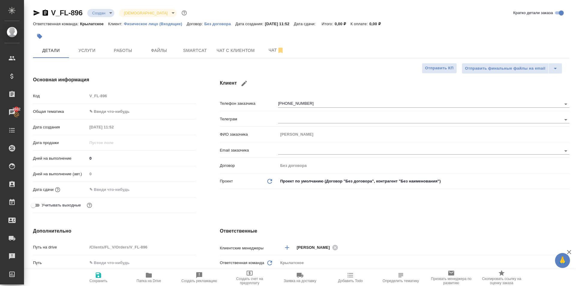
type textarea "x"
click at [33, 31] on div at bounding box center [211, 36] width 357 height 13
click at [42, 38] on icon "button" at bounding box center [40, 36] width 6 height 6
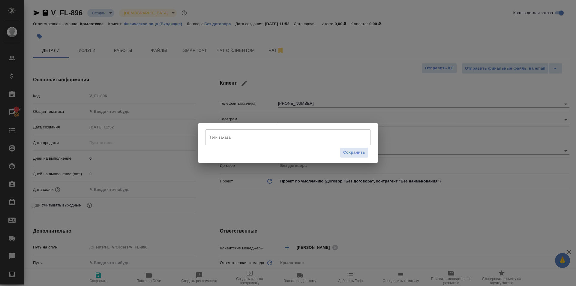
click at [236, 142] on div "Тэги заказа" at bounding box center [287, 137] width 165 height 16
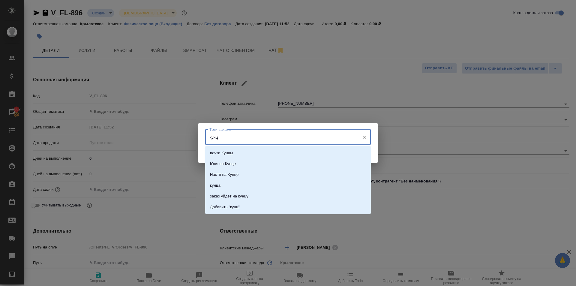
type input "кунцу"
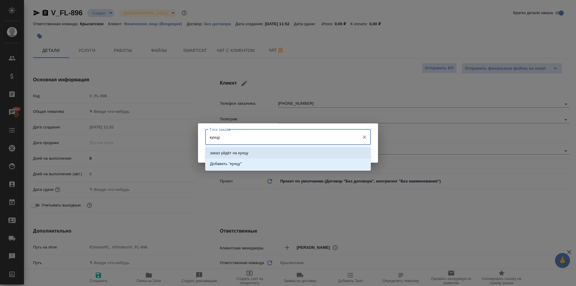
drag, startPoint x: 245, startPoint y: 151, endPoint x: 294, endPoint y: 153, distance: 48.9
click at [245, 151] on p "заказ уйдёт на кунцу" at bounding box center [229, 153] width 38 height 6
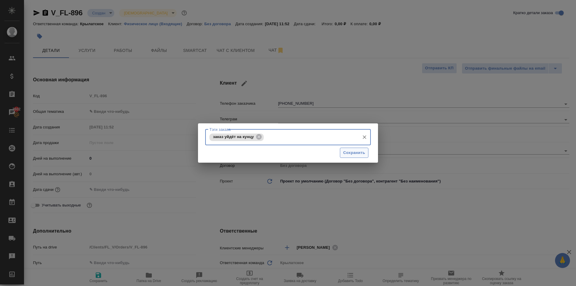
click at [355, 150] on span "Сохранить" at bounding box center [354, 152] width 22 height 7
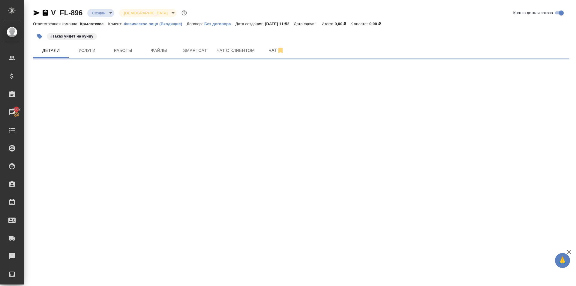
select select "RU"
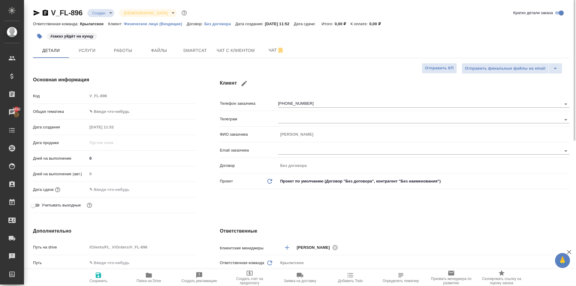
type textarea "x"
click at [115, 110] on body "🙏 .cls-1 fill:#fff; AWATERA [PERSON_NAME] Клиенты Спецификации Заказы 3602 Чаты…" at bounding box center [288, 143] width 576 height 286
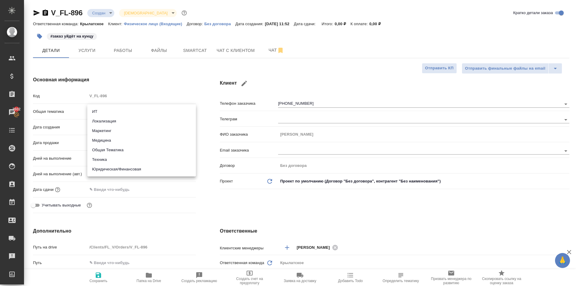
click at [118, 168] on li "Юридическая/Финансовая" at bounding box center [141, 169] width 109 height 10
type input "yr-fn"
type textarea "x"
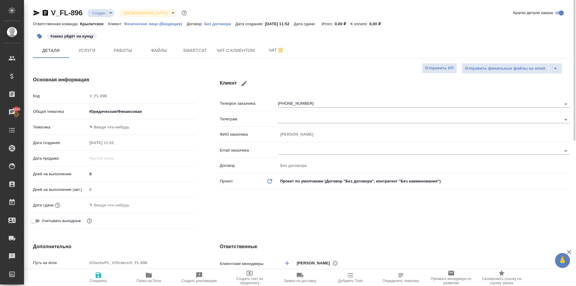
click at [104, 131] on body "🙏 .cls-1 fill:#fff; AWATERA [PERSON_NAME] Клиенты Спецификации Заказы 3602 Чаты…" at bounding box center [288, 143] width 576 height 286
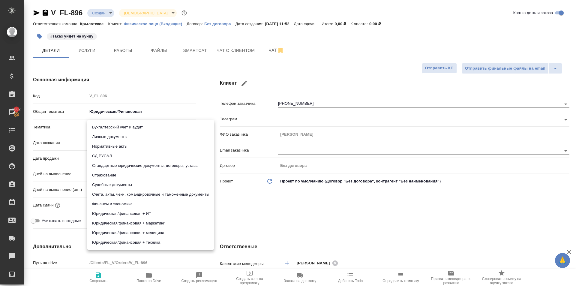
click at [107, 136] on li "Личные документы" at bounding box center [150, 137] width 127 height 10
type textarea "x"
type input "5a8b8b956a9677013d343cfe"
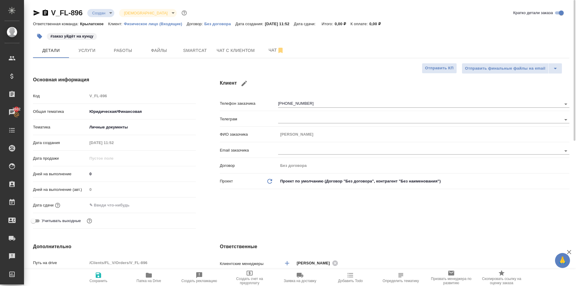
drag, startPoint x: 103, startPoint y: 181, endPoint x: 101, endPoint y: 173, distance: 7.8
click at [101, 175] on div "Дней на выполнение 0" at bounding box center [114, 176] width 163 height 16
drag, startPoint x: 101, startPoint y: 173, endPoint x: 68, endPoint y: 176, distance: 32.5
click at [68, 176] on div "Дней на выполнение 0" at bounding box center [114, 173] width 163 height 10
type input "1"
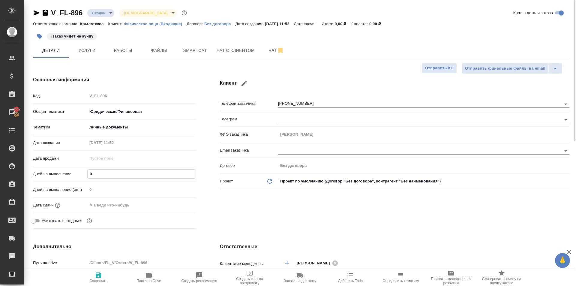
type textarea "x"
type input "1"
click at [101, 207] on input "text" at bounding box center [113, 205] width 52 height 9
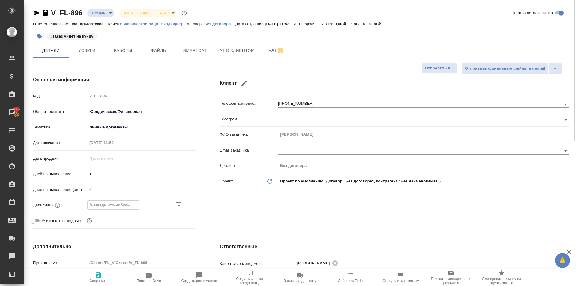
click at [183, 202] on div at bounding box center [185, 204] width 21 height 7
click at [178, 201] on icon "button" at bounding box center [178, 204] width 7 height 7
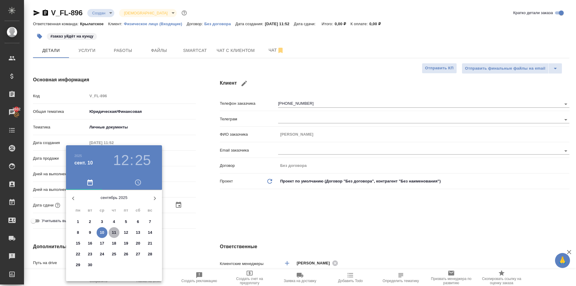
click at [113, 232] on p "11" at bounding box center [114, 232] width 4 height 6
type input "[DATE] 12:25"
type textarea "x"
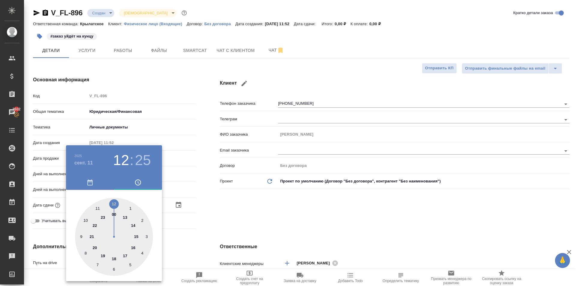
click at [114, 203] on div at bounding box center [114, 237] width 78 height 78
type textarea "x"
click at [114, 203] on div at bounding box center [114, 237] width 78 height 78
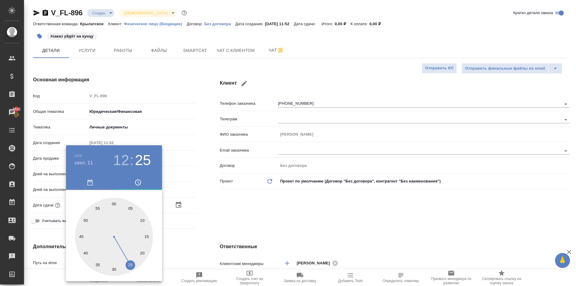
type input "[DATE] 12:00"
type textarea "x"
drag, startPoint x: 114, startPoint y: 203, endPoint x: 130, endPoint y: 205, distance: 16.6
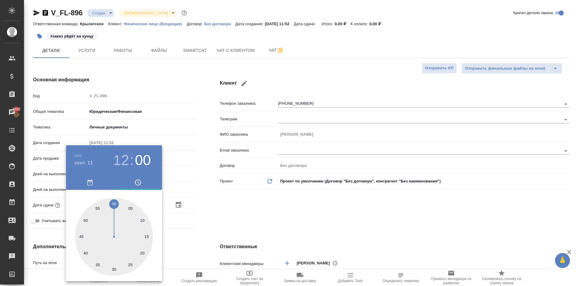
click at [114, 203] on div at bounding box center [114, 237] width 78 height 78
type textarea "x"
click at [215, 216] on div at bounding box center [288, 143] width 576 height 286
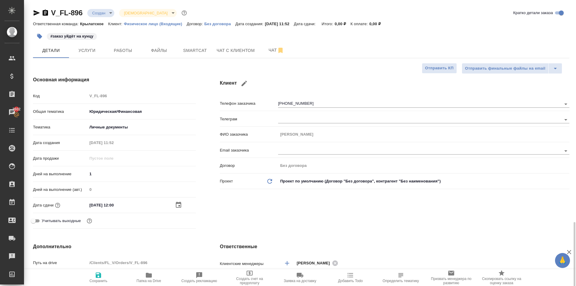
scroll to position [150, 0]
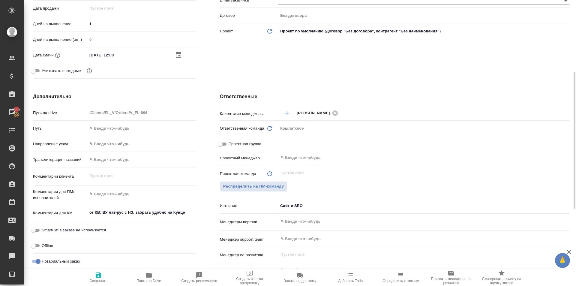
drag, startPoint x: 113, startPoint y: 149, endPoint x: 112, endPoint y: 142, distance: 7.5
click at [113, 146] on div "Направление услуг ✎ Введи что-нибудь" at bounding box center [114, 147] width 163 height 16
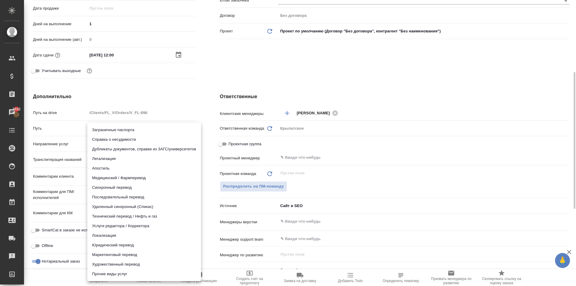
click at [112, 142] on body "🙏 .cls-1 fill:#fff; AWATERA [PERSON_NAME] Клиенты Спецификации Заказы 3602 Чаты…" at bounding box center [288, 143] width 576 height 286
drag, startPoint x: 102, startPoint y: 245, endPoint x: 111, endPoint y: 242, distance: 9.6
click at [102, 245] on li "Юридический перевод" at bounding box center [144, 245] width 114 height 10
type input "legalTranslation"
type textarea "x"
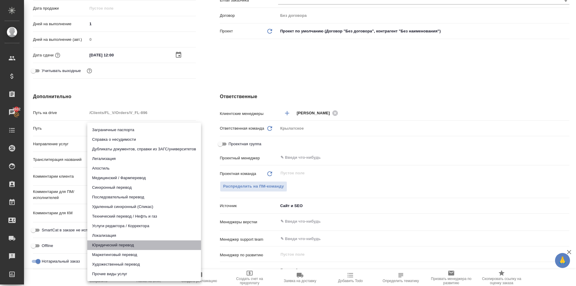
type textarea "x"
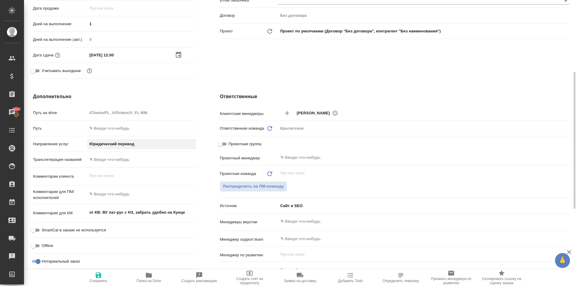
scroll to position [310, 0]
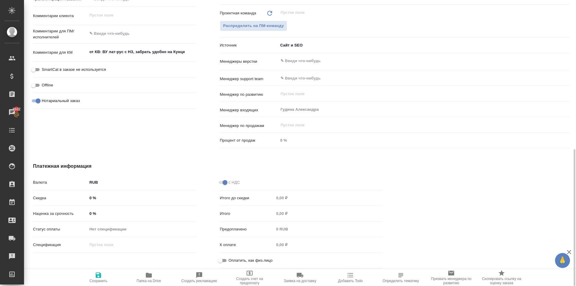
click at [220, 253] on div "с НДС Итого до скидки 0,00 ₽ Итого 0,00 ₽ Предоплачено 0 RUB К оплате 0,00 ₽ Оп…" at bounding box center [301, 224] width 187 height 118
click at [220, 259] on input "Оплатить, как физ.лицо" at bounding box center [220, 260] width 22 height 7
checkbox input "true"
type textarea "x"
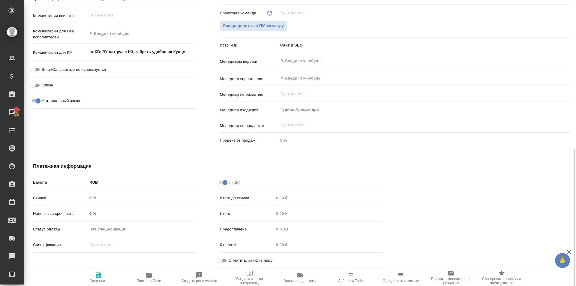
type textarea "x"
click at [113, 273] on span "Сохранить" at bounding box center [98, 276] width 43 height 11
type textarea "x"
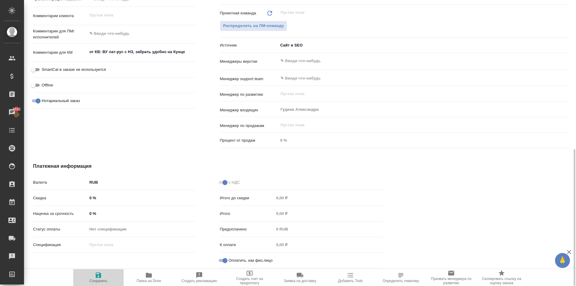
type textarea "x"
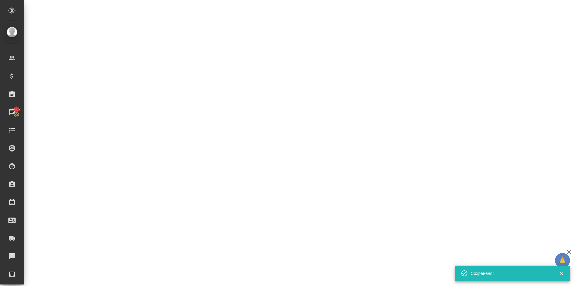
select select "RU"
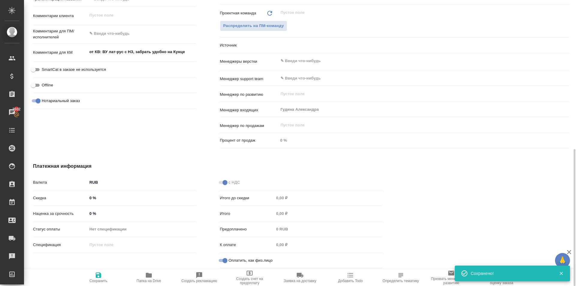
type textarea "x"
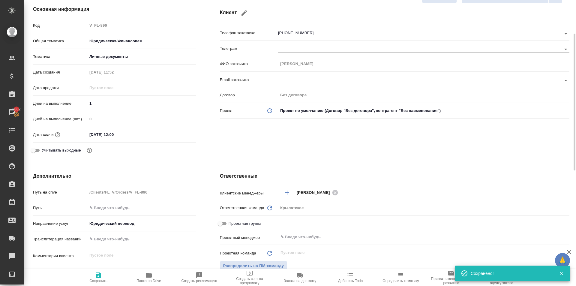
scroll to position [0, 0]
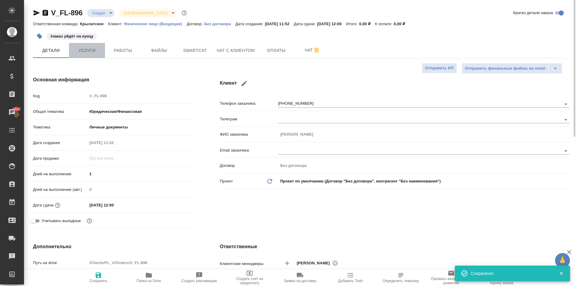
click at [90, 49] on span "Услуги" at bounding box center [87, 50] width 29 height 7
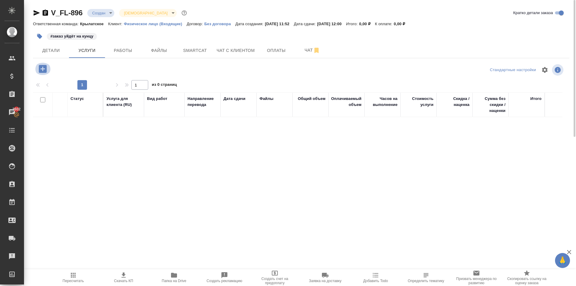
click at [46, 69] on icon "button" at bounding box center [43, 69] width 8 height 8
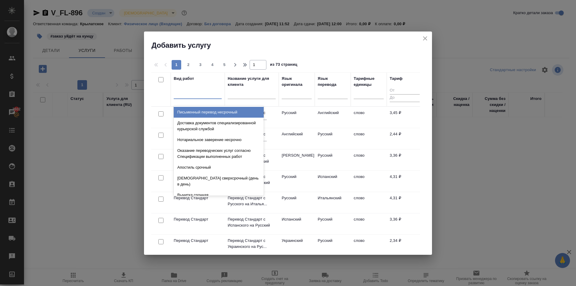
click at [208, 90] on div at bounding box center [198, 92] width 48 height 9
type input "перевод ст"
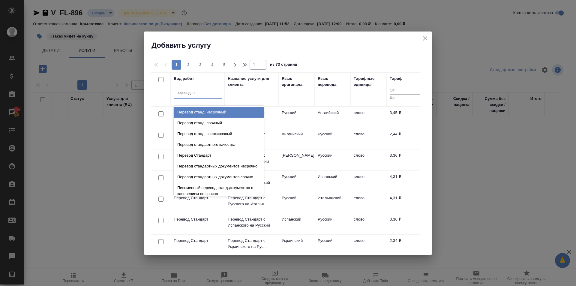
drag, startPoint x: 224, startPoint y: 111, endPoint x: 294, endPoint y: 110, distance: 70.5
click at [228, 111] on div "Перевод станд. несрочный" at bounding box center [219, 112] width 90 height 11
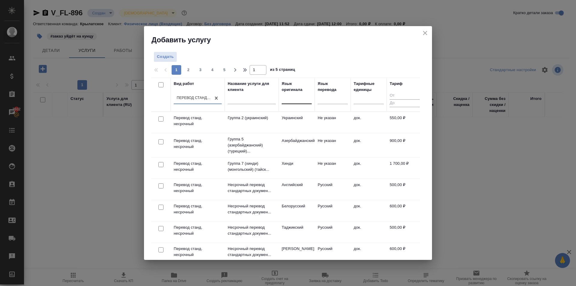
click at [305, 102] on div at bounding box center [297, 98] width 30 height 9
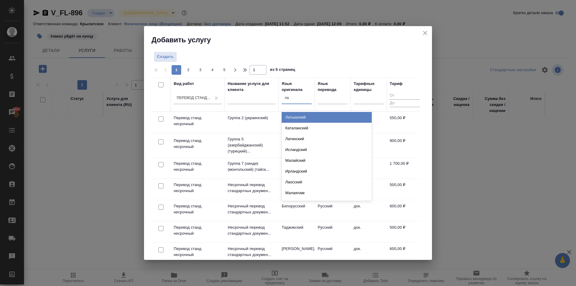
type input "лат"
click at [319, 119] on div "Латышский" at bounding box center [327, 117] width 90 height 11
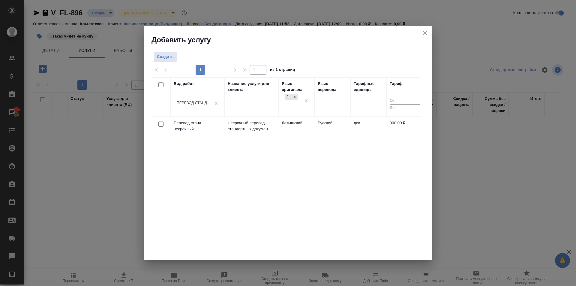
click at [321, 123] on td "Русский" at bounding box center [332, 127] width 36 height 21
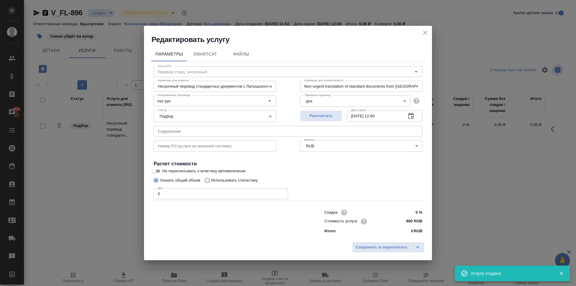
drag, startPoint x: 184, startPoint y: 187, endPoint x: 180, endPoint y: 187, distance: 3.9
click at [180, 187] on div "Док. 0 Док." at bounding box center [221, 193] width 134 height 14
drag, startPoint x: 170, startPoint y: 193, endPoint x: 154, endPoint y: 188, distance: 17.0
click at [153, 189] on div "Вид работ Перевод станд. несрочный Вид работ Название для клиента Несрочный пер…" at bounding box center [287, 148] width 273 height 175
type input "1"
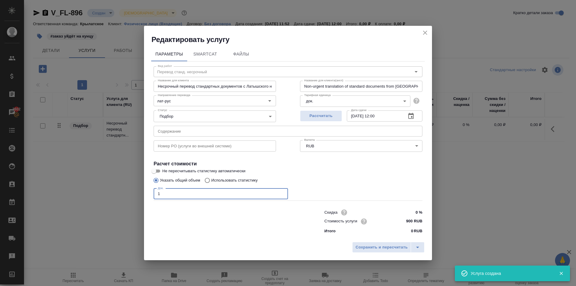
click at [380, 239] on div "Сохранить и пересчитать" at bounding box center [288, 249] width 288 height 21
click at [382, 242] on button "Сохранить и пересчитать" at bounding box center [381, 247] width 59 height 11
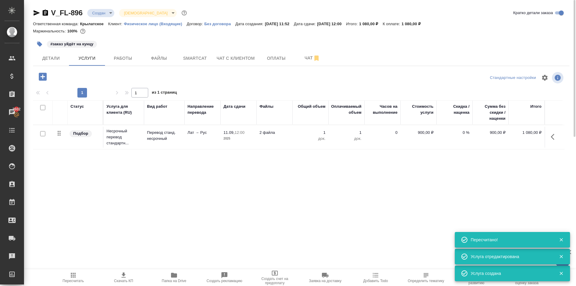
click at [45, 76] on icon "button" at bounding box center [43, 77] width 8 height 8
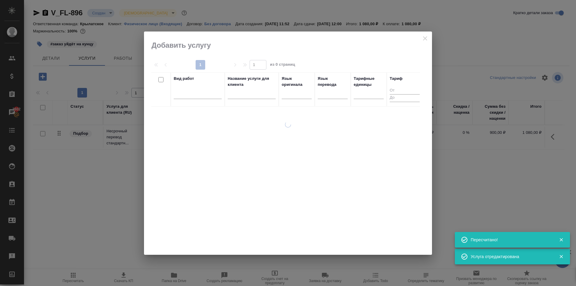
click at [177, 82] on div "Вид работ" at bounding box center [198, 90] width 48 height 28
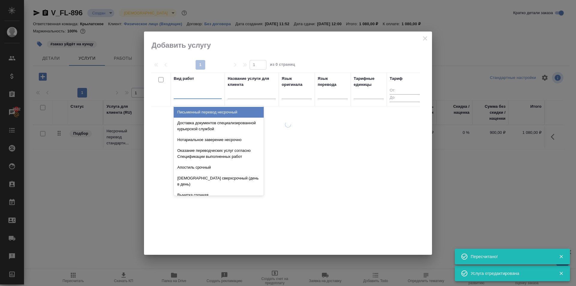
click at [184, 90] on div at bounding box center [198, 92] width 48 height 9
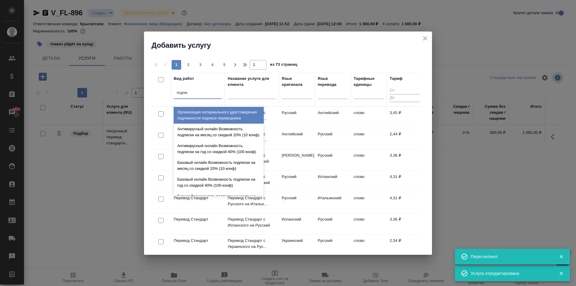
type input "подписи"
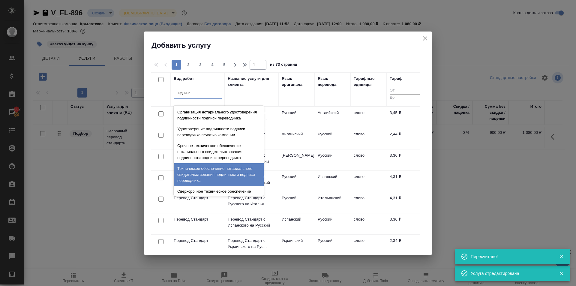
click at [214, 179] on div "Техническое обеспечение нотариального свидетельствования подлинности подписи пе…" at bounding box center [219, 174] width 90 height 23
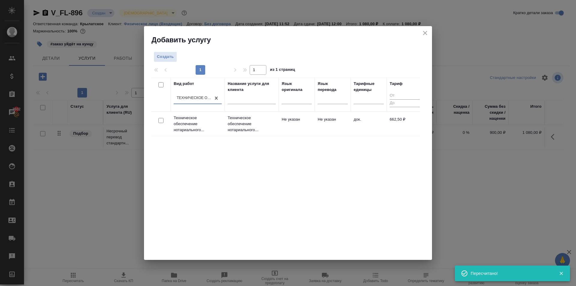
click at [275, 112] on td "Техническое обеспечение нотариального..." at bounding box center [252, 124] width 54 height 24
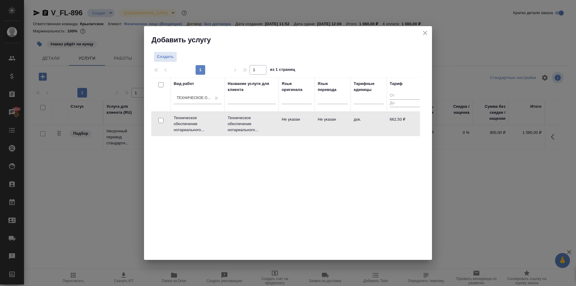
click at [275, 112] on td "Техническое обеспечение нотариального..." at bounding box center [252, 124] width 54 height 24
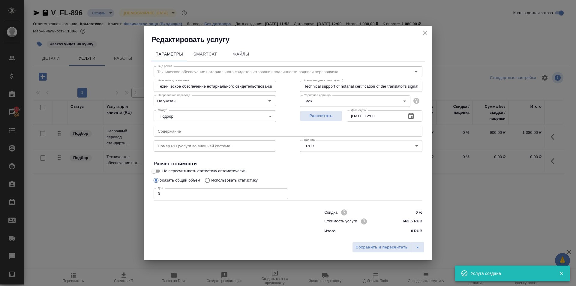
drag, startPoint x: 183, startPoint y: 201, endPoint x: 179, endPoint y: 195, distance: 6.9
click at [181, 198] on div "Вид работ Техническое обеспечение нотариального свидетельствования подлинности …" at bounding box center [287, 148] width 273 height 175
drag, startPoint x: 151, startPoint y: 194, endPoint x: 139, endPoint y: 192, distance: 12.1
click at [139, 192] on div "Редактировать услугу Параметры SmartCat Файлы Вид работ Техническое обеспечение…" at bounding box center [288, 143] width 576 height 286
type input "1"
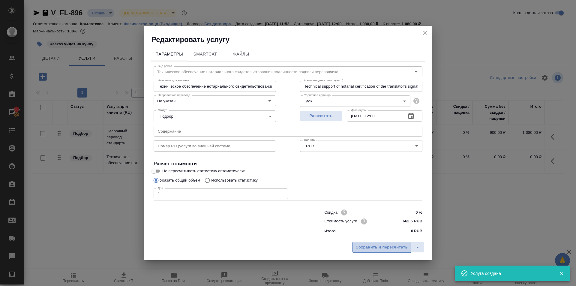
click at [392, 250] on button "Сохранить и пересчитать" at bounding box center [381, 247] width 59 height 11
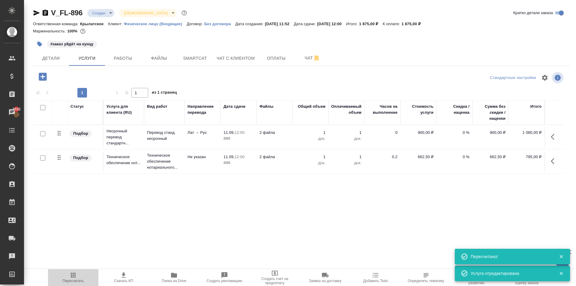
click at [72, 283] on button "Пересчитать" at bounding box center [73, 277] width 50 height 17
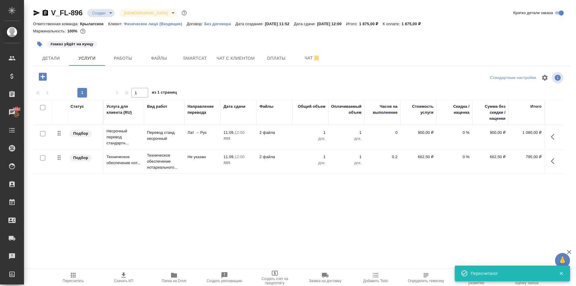
click at [92, 217] on div "Статус Услуга для клиента (RU) Вид работ Направление перевода Дата сдачи Файлы …" at bounding box center [298, 164] width 531 height 129
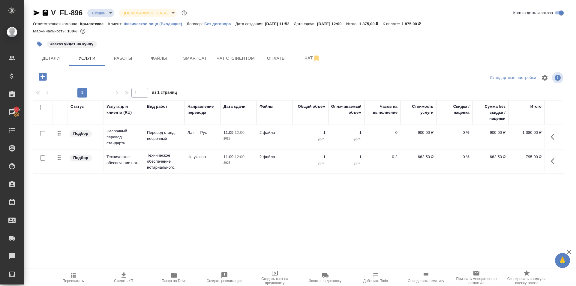
click at [54, 199] on div "Статус Услуга для клиента (RU) Вид работ Направление перевода Дата сдачи Файлы …" at bounding box center [298, 164] width 531 height 129
click at [224, 55] on span "Чат с клиентом" at bounding box center [235, 58] width 38 height 7
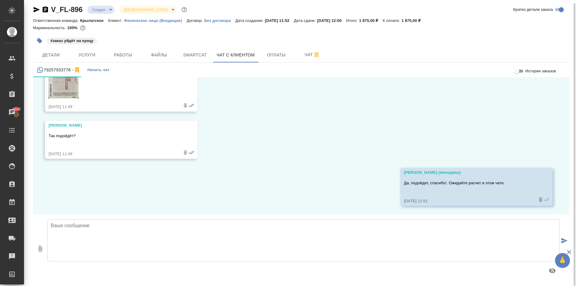
scroll to position [241, 0]
click at [104, 226] on textarea at bounding box center [303, 240] width 512 height 42
paste textarea "Направляем расчёт стоимости по Вашему запросу. Срок исполнения: 1 рабочий день.…"
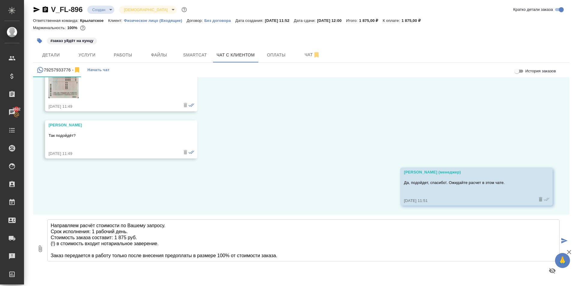
scroll to position [27, 0]
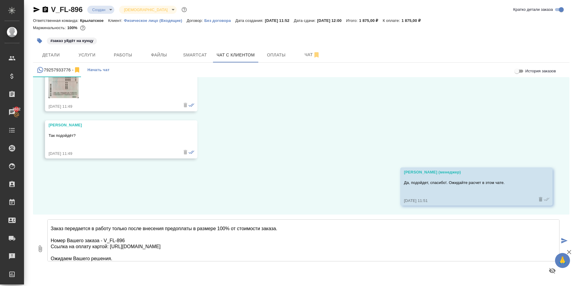
type textarea "Направляем расчёт стоимости по Вашему запросу. Срок исполнения: 1 рабочий день.…"
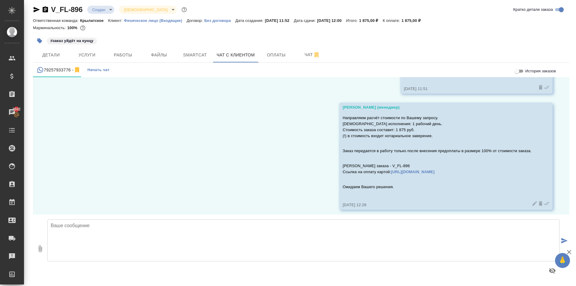
scroll to position [357, 0]
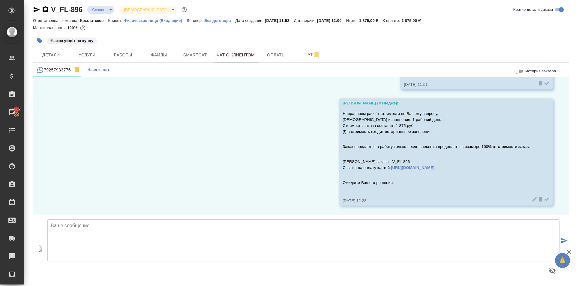
click at [97, 11] on body "🙏 .cls-1 fill:#fff; AWATERA [PERSON_NAME] Клиенты Спецификации Заказы 3602 Чаты…" at bounding box center [288, 143] width 576 height 286
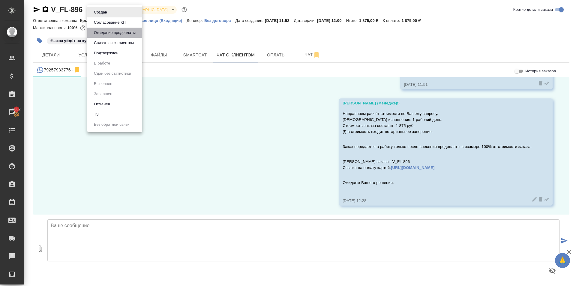
click at [104, 31] on button "Ожидание предоплаты" at bounding box center [114, 32] width 45 height 7
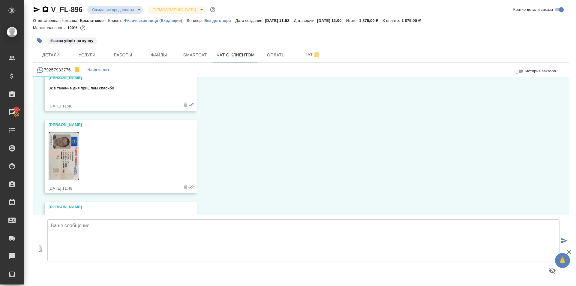
click at [103, 9] on body "🙏 .cls-1 fill:#fff; AWATERA [PERSON_NAME] Клиенты Спецификации Заказы 3602 Чаты…" at bounding box center [288, 143] width 576 height 286
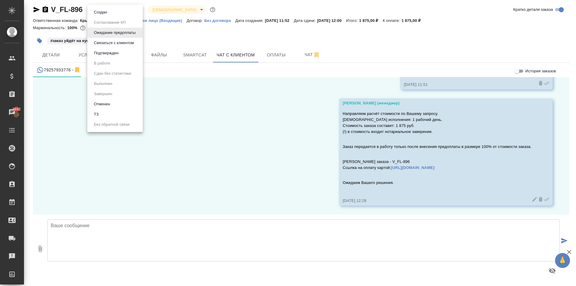
click at [212, 100] on div at bounding box center [288, 143] width 576 height 286
